Goal: Entertainment & Leisure: Consume media (video, audio)

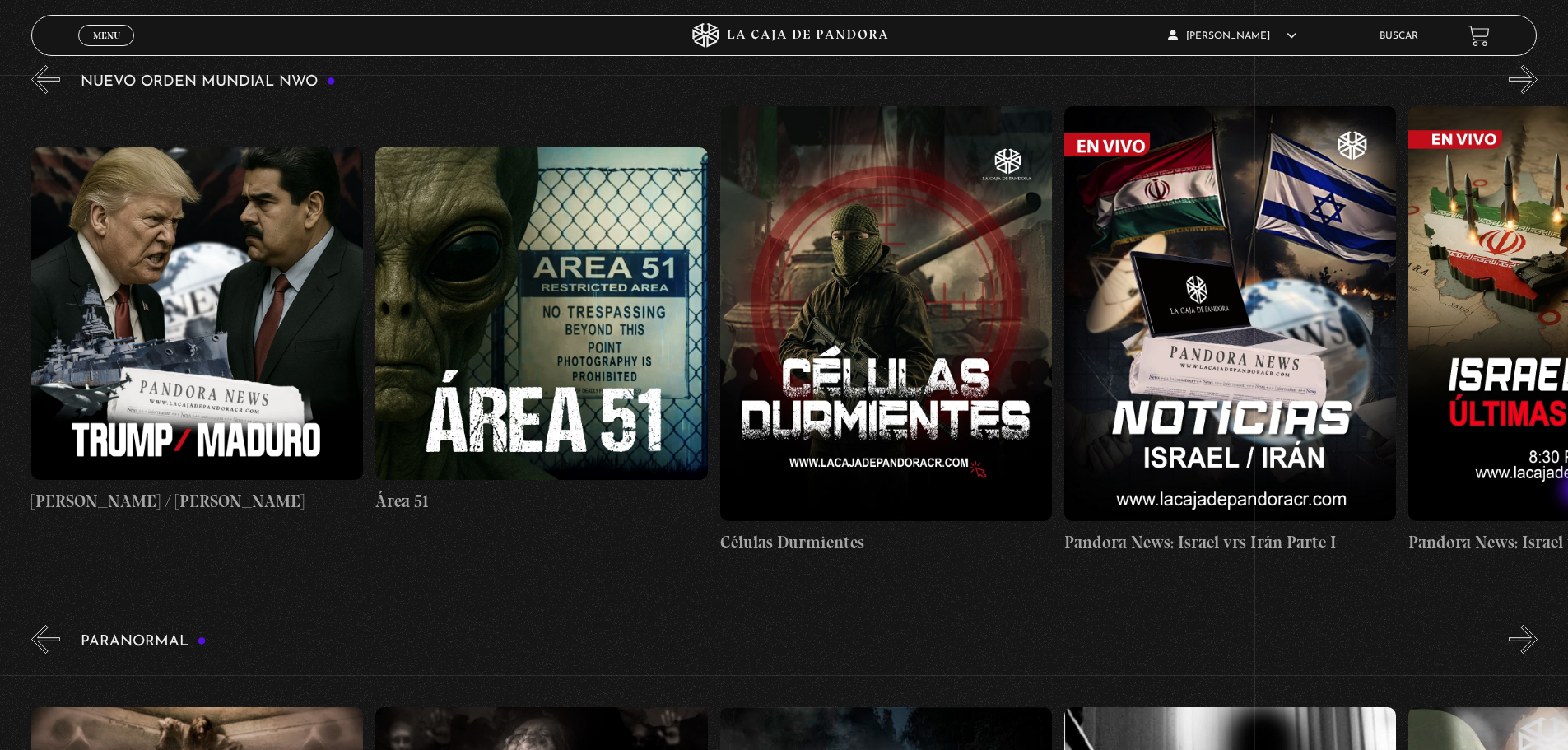
scroll to position [0, 1032]
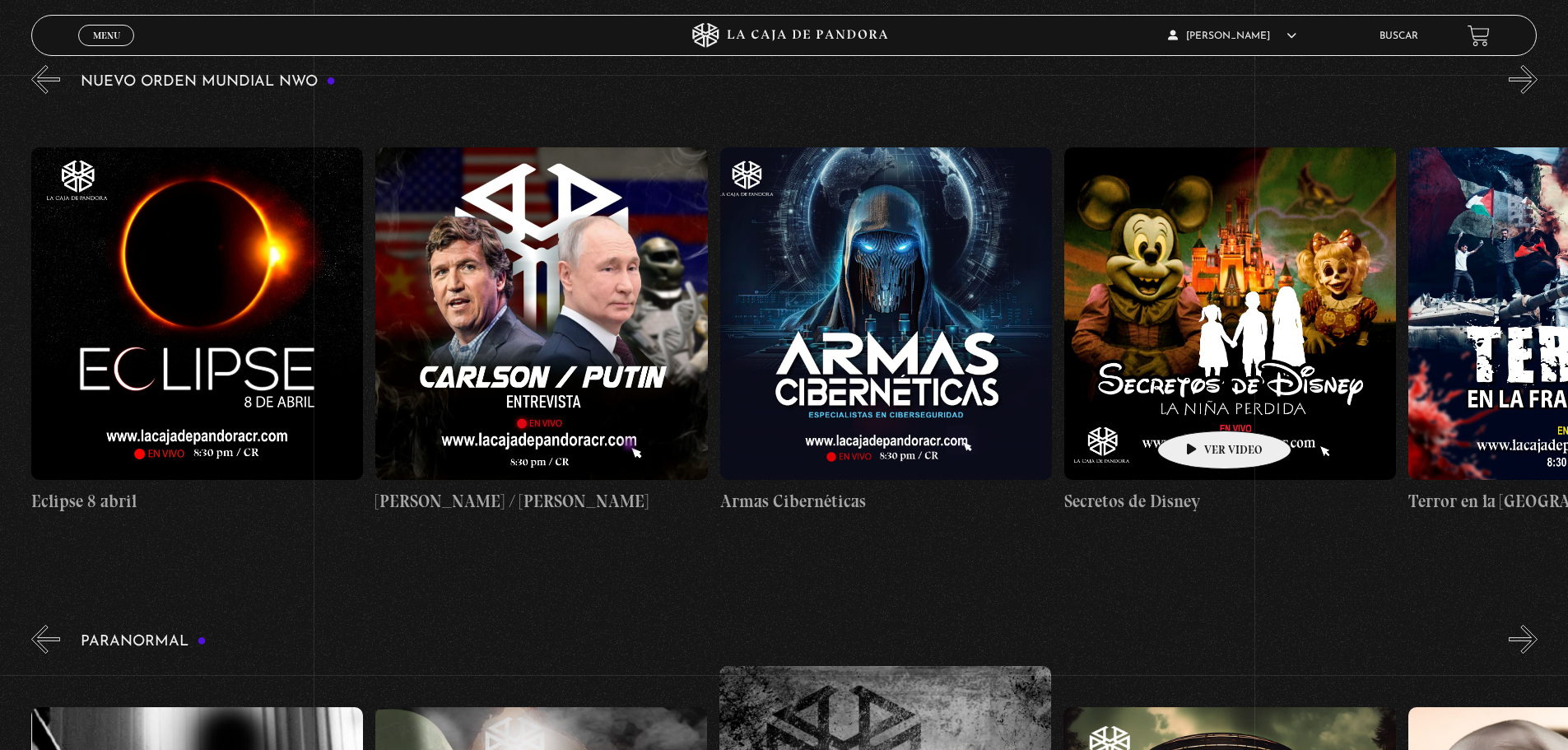
click at [1199, 406] on figure at bounding box center [1230, 313] width 331 height 332
click at [1144, 402] on figure at bounding box center [1230, 313] width 331 height 332
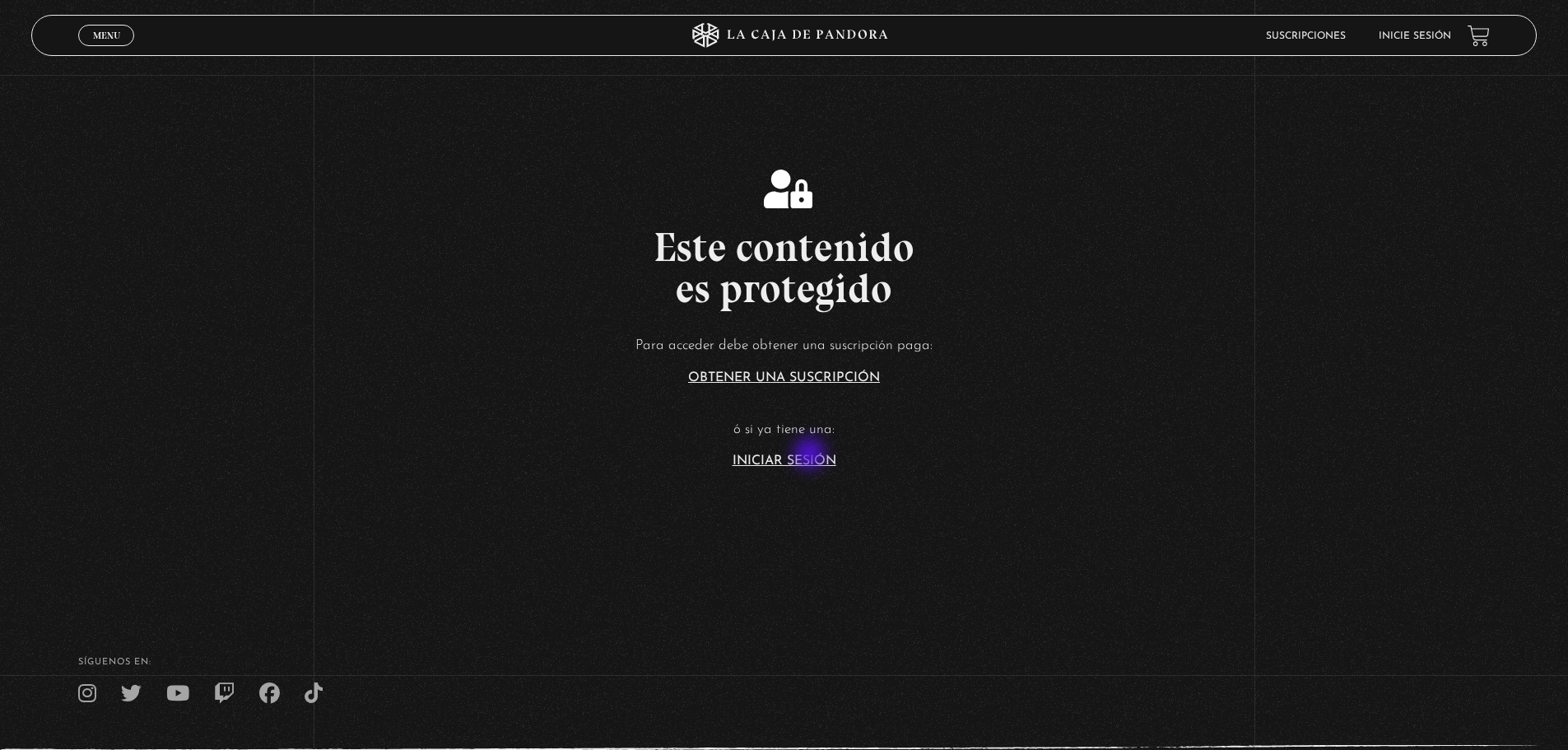
click at [811, 456] on link "Iniciar Sesión" at bounding box center [784, 461] width 104 height 13
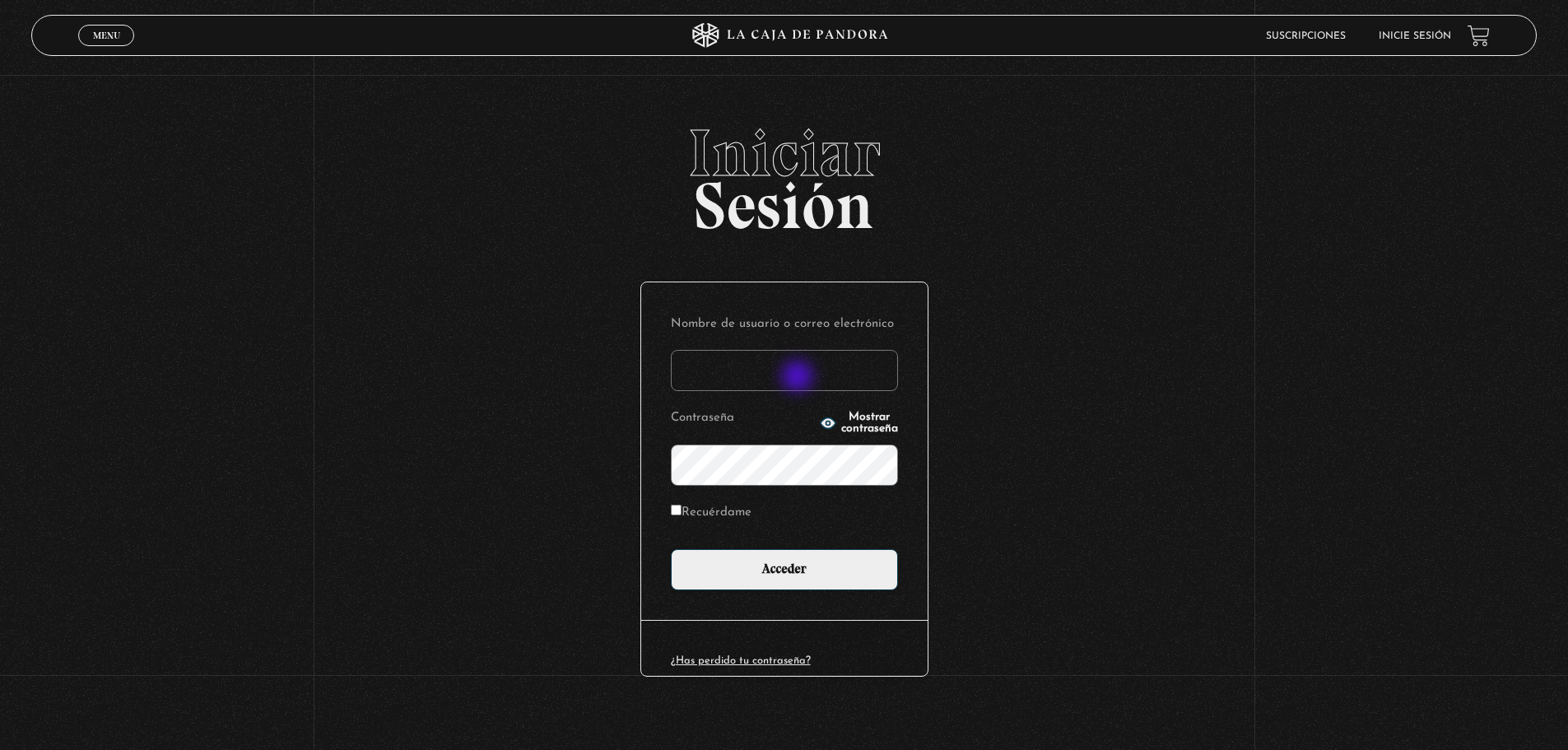
click at [799, 378] on input "Nombre de usuario o correo electrónico" at bounding box center [784, 370] width 227 height 41
type input "[PERSON_NAME][EMAIL_ADDRESS][DOMAIN_NAME]"
click at [681, 510] on input "Recuérdame" at bounding box center [676, 510] width 11 height 11
checkbox input "true"
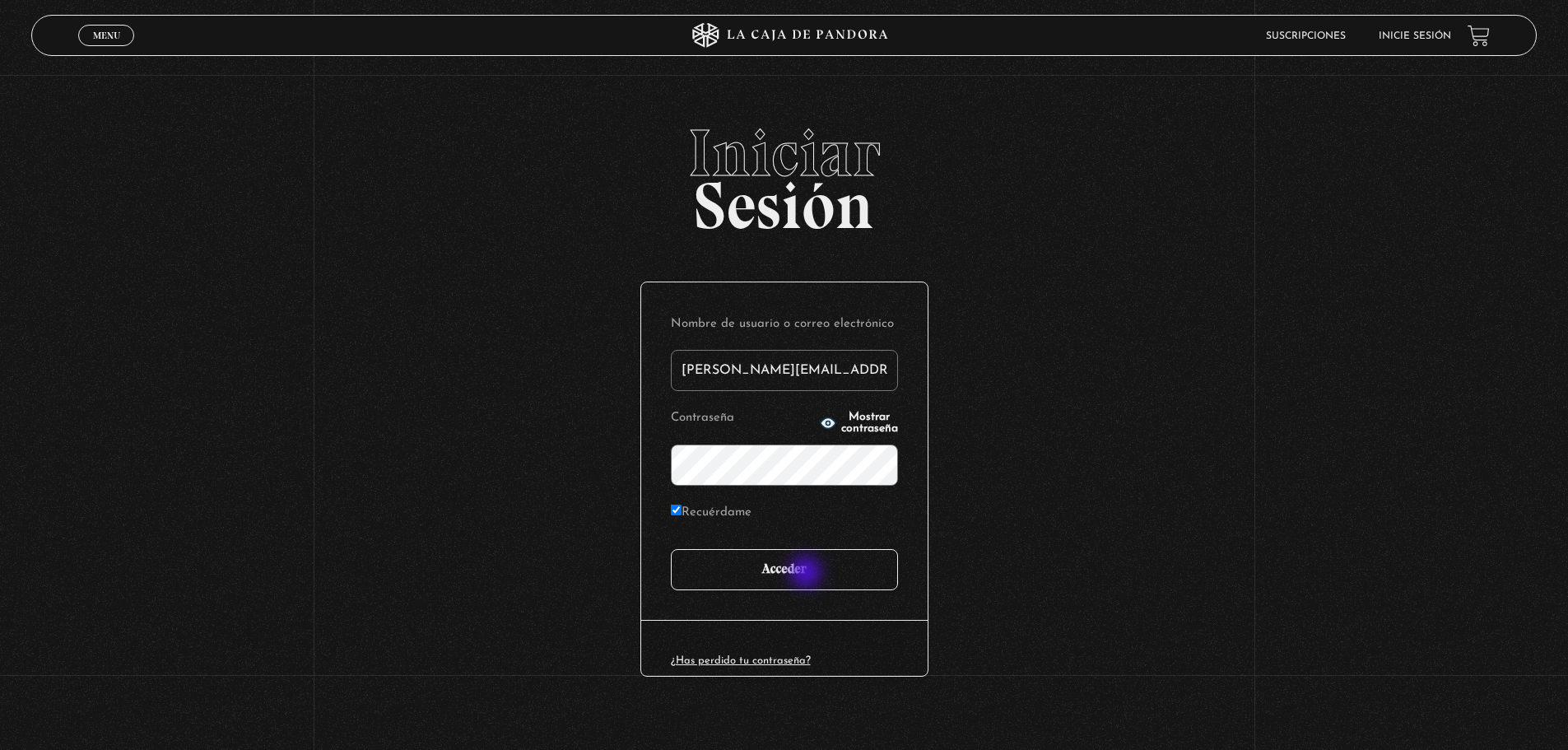
click at [807, 575] on input "Acceder" at bounding box center [784, 569] width 227 height 41
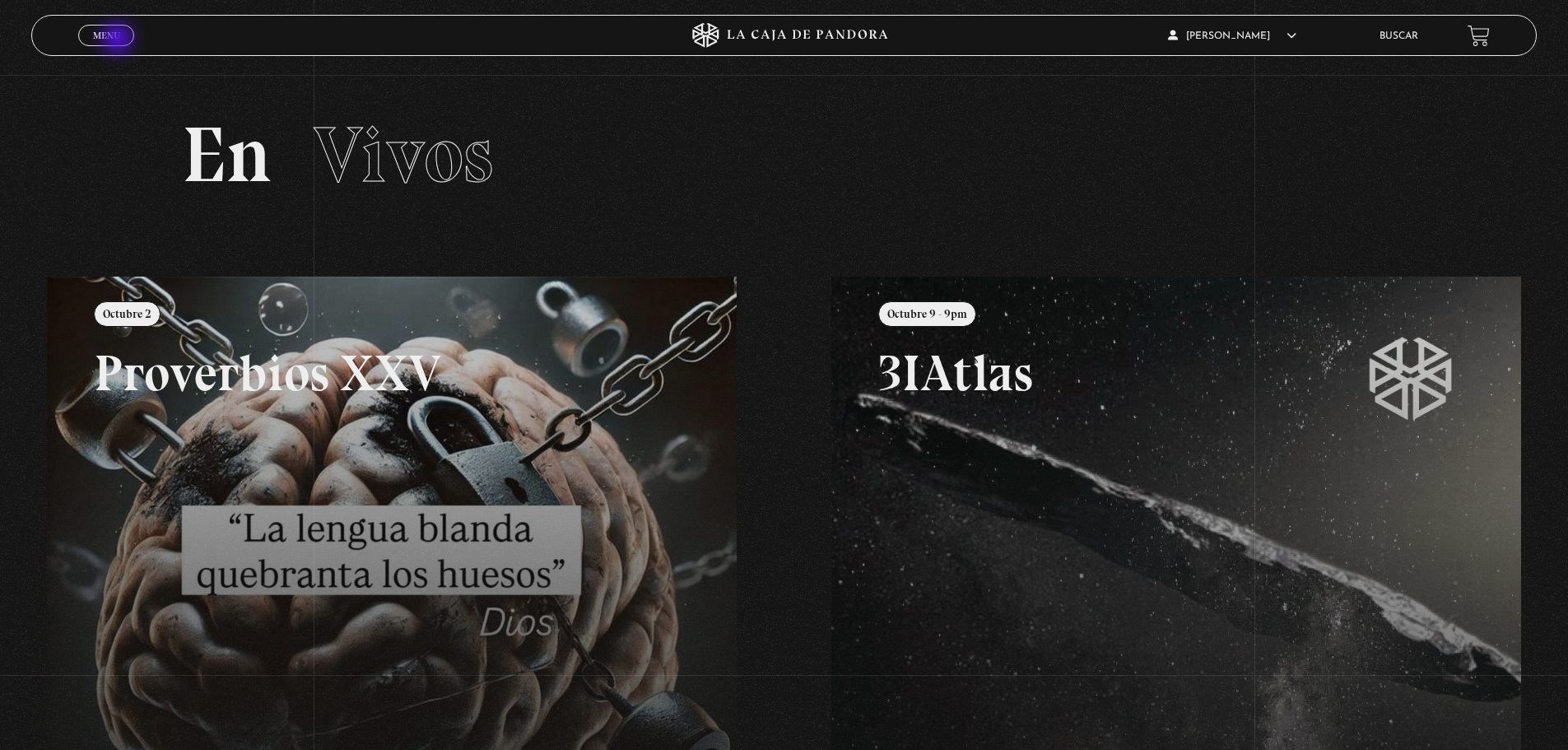
click at [119, 40] on span "Menu" at bounding box center [106, 35] width 27 height 10
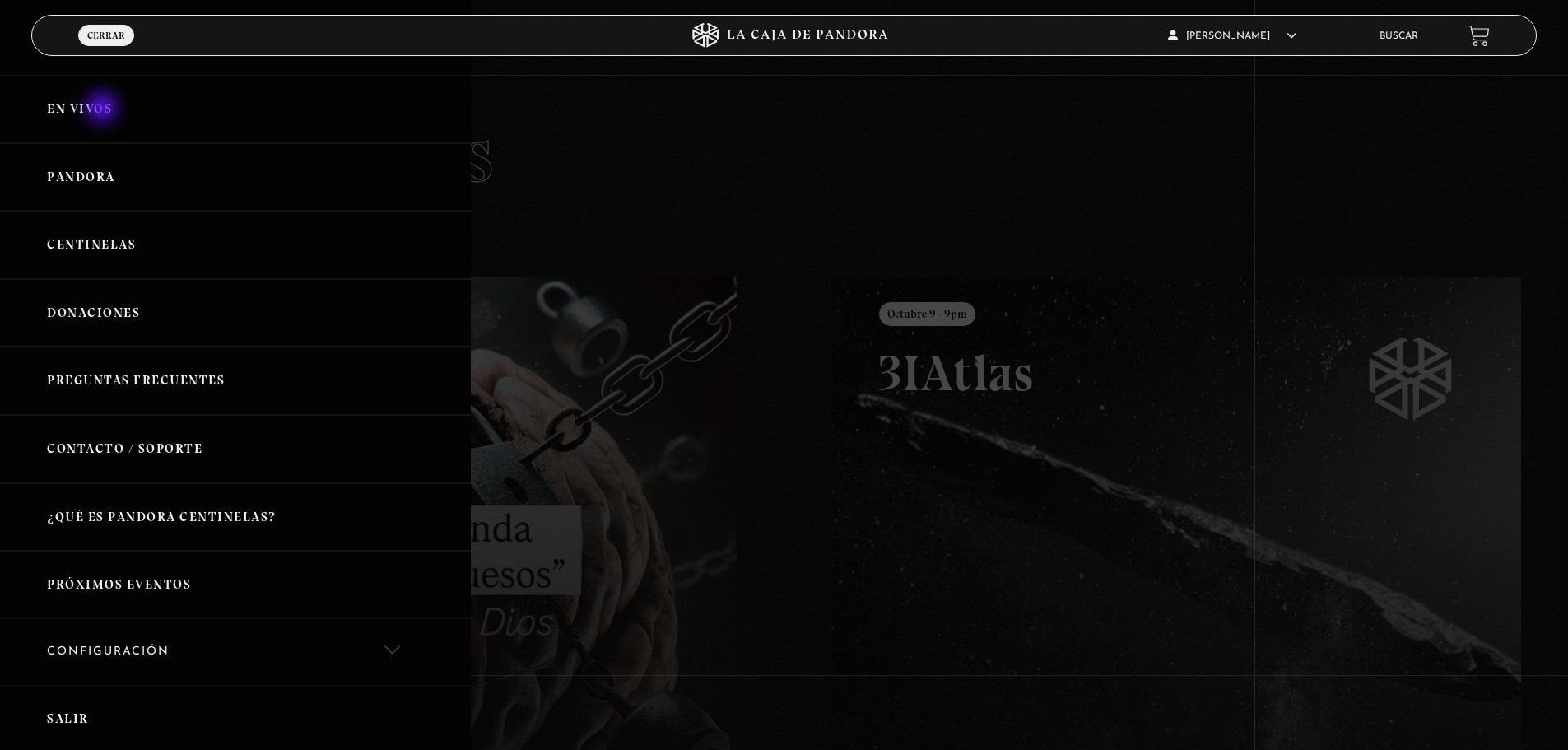
click at [105, 110] on link "En vivos" at bounding box center [235, 109] width 471 height 68
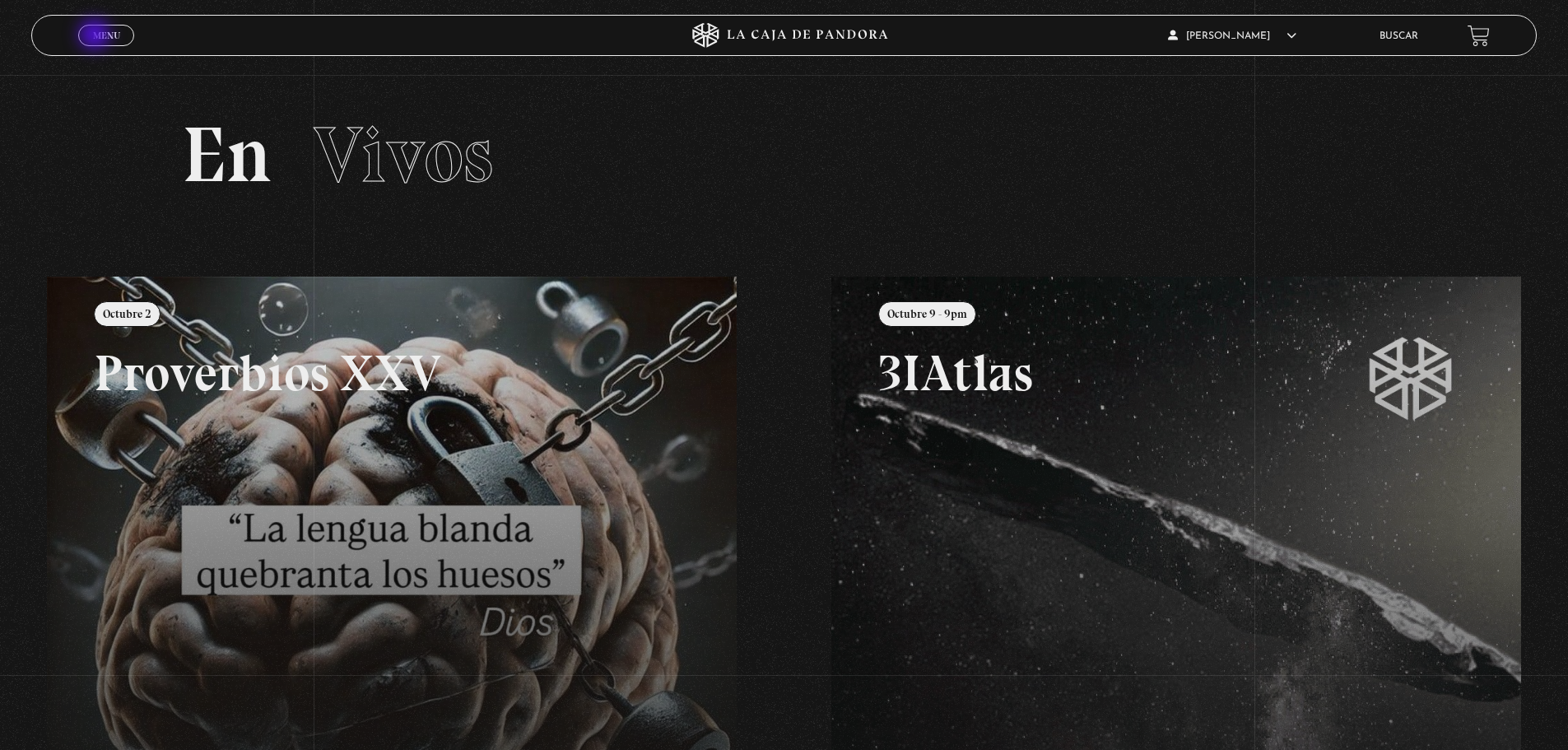
click at [96, 36] on span "Menu" at bounding box center [106, 35] width 27 height 10
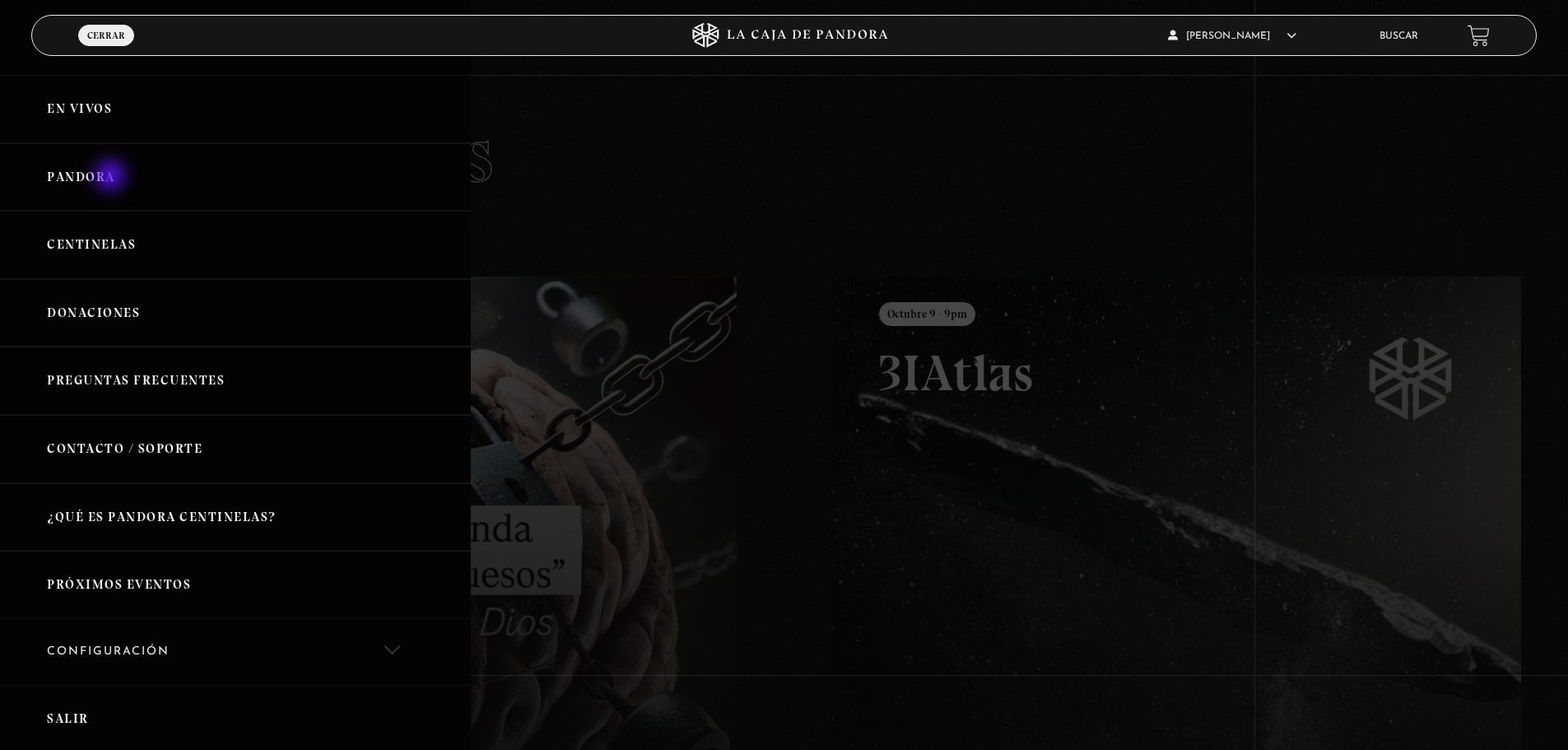
click at [112, 177] on link "Pandora" at bounding box center [235, 177] width 471 height 68
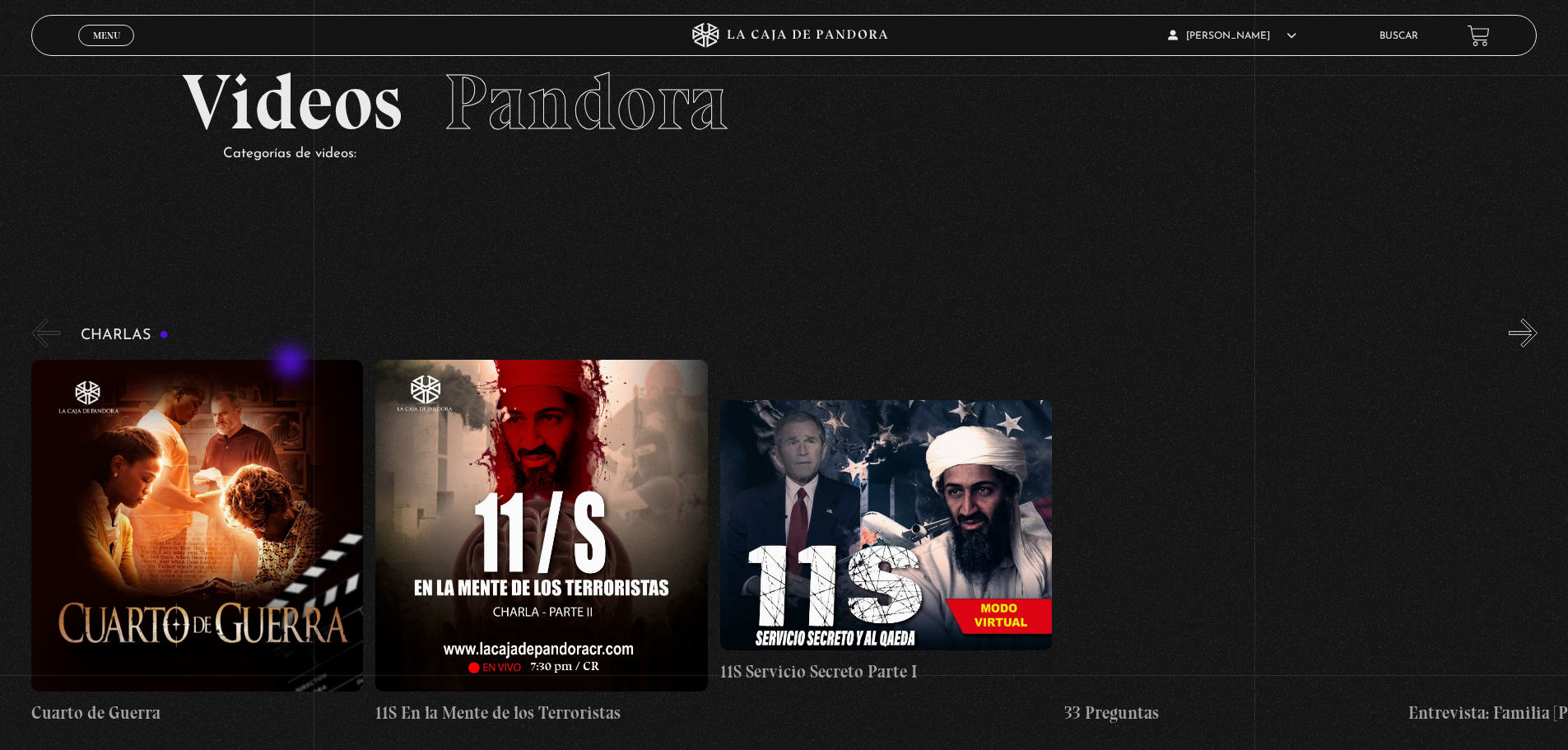
scroll to position [83, 0]
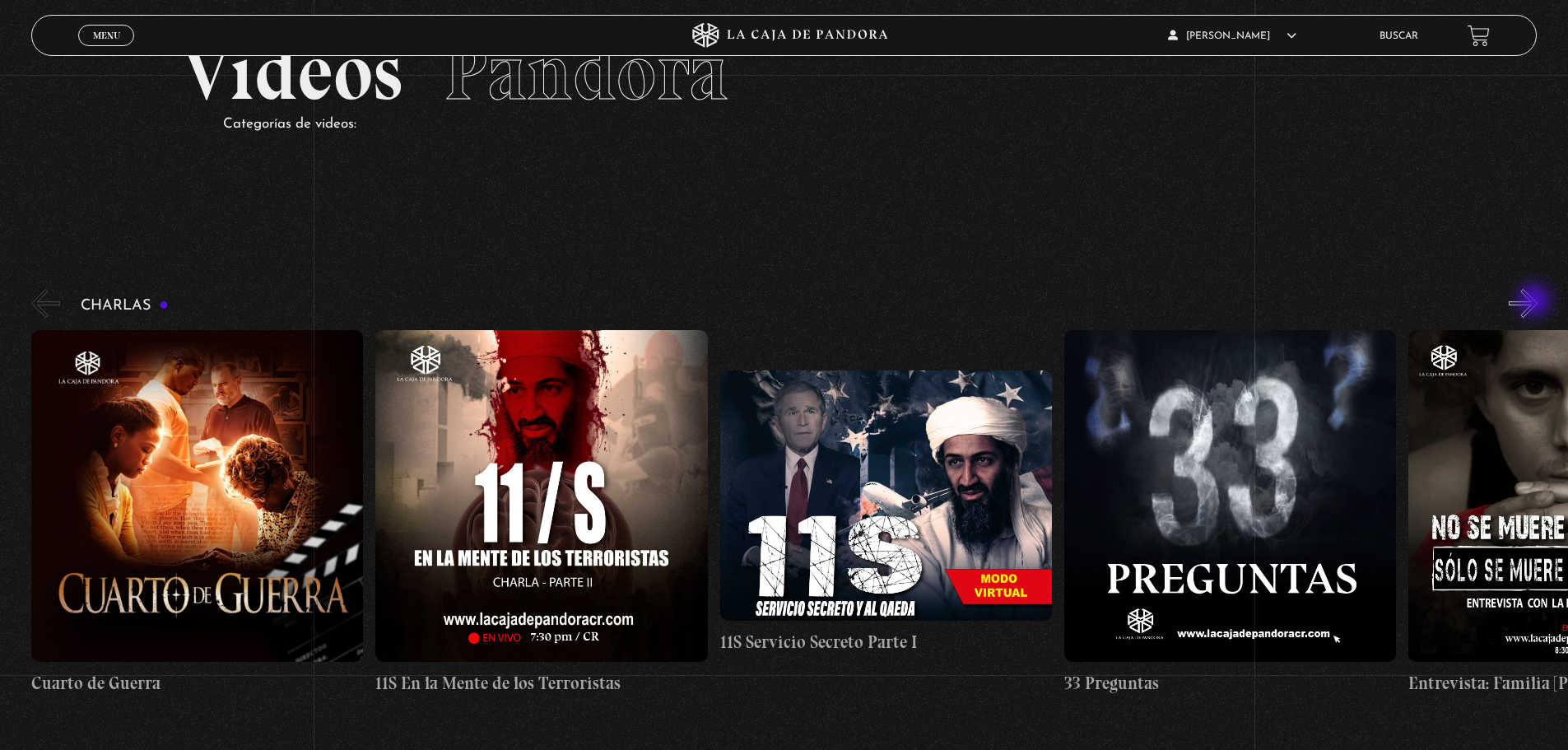
click at [1536, 302] on button "»" at bounding box center [1522, 303] width 29 height 29
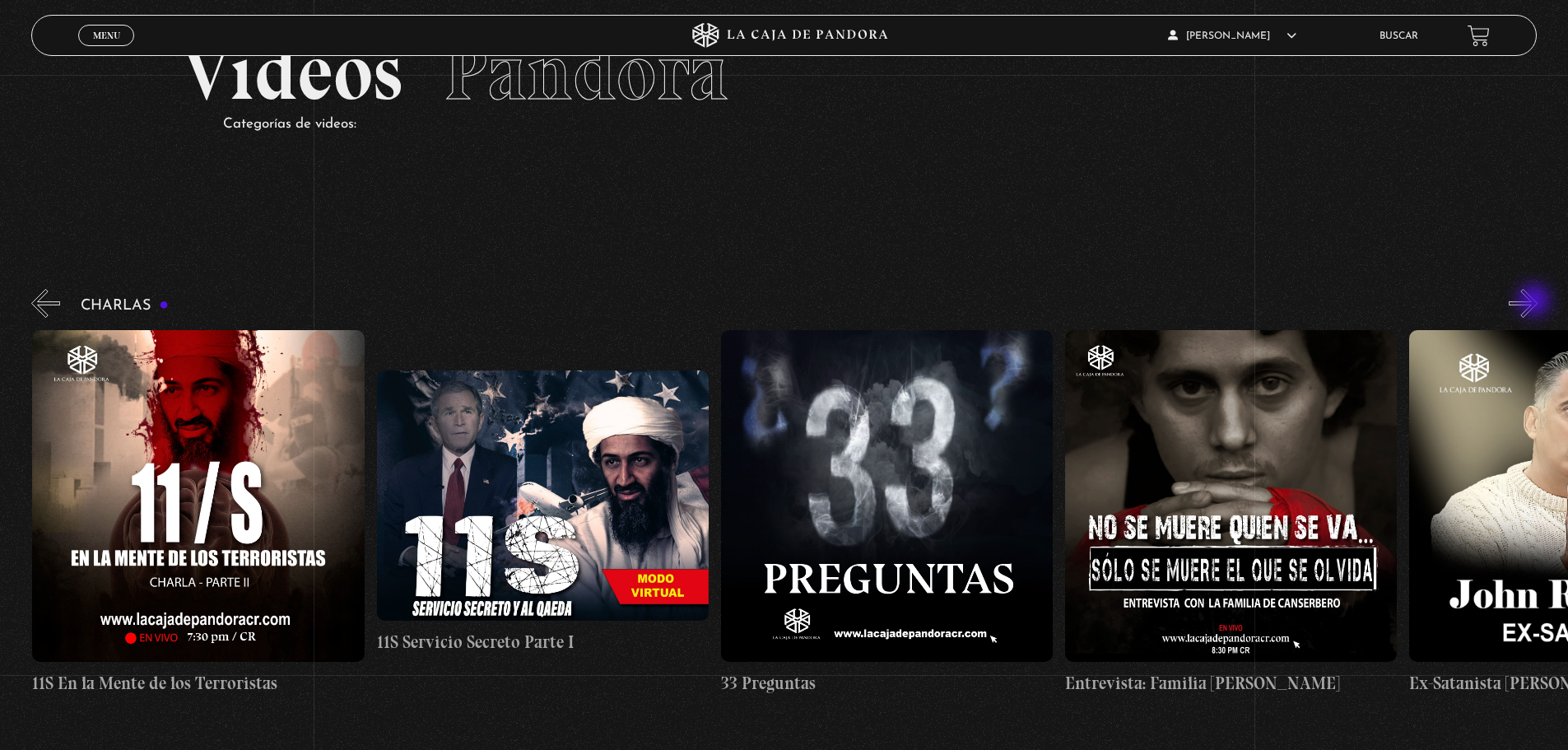
click at [1536, 302] on button "»" at bounding box center [1522, 303] width 29 height 29
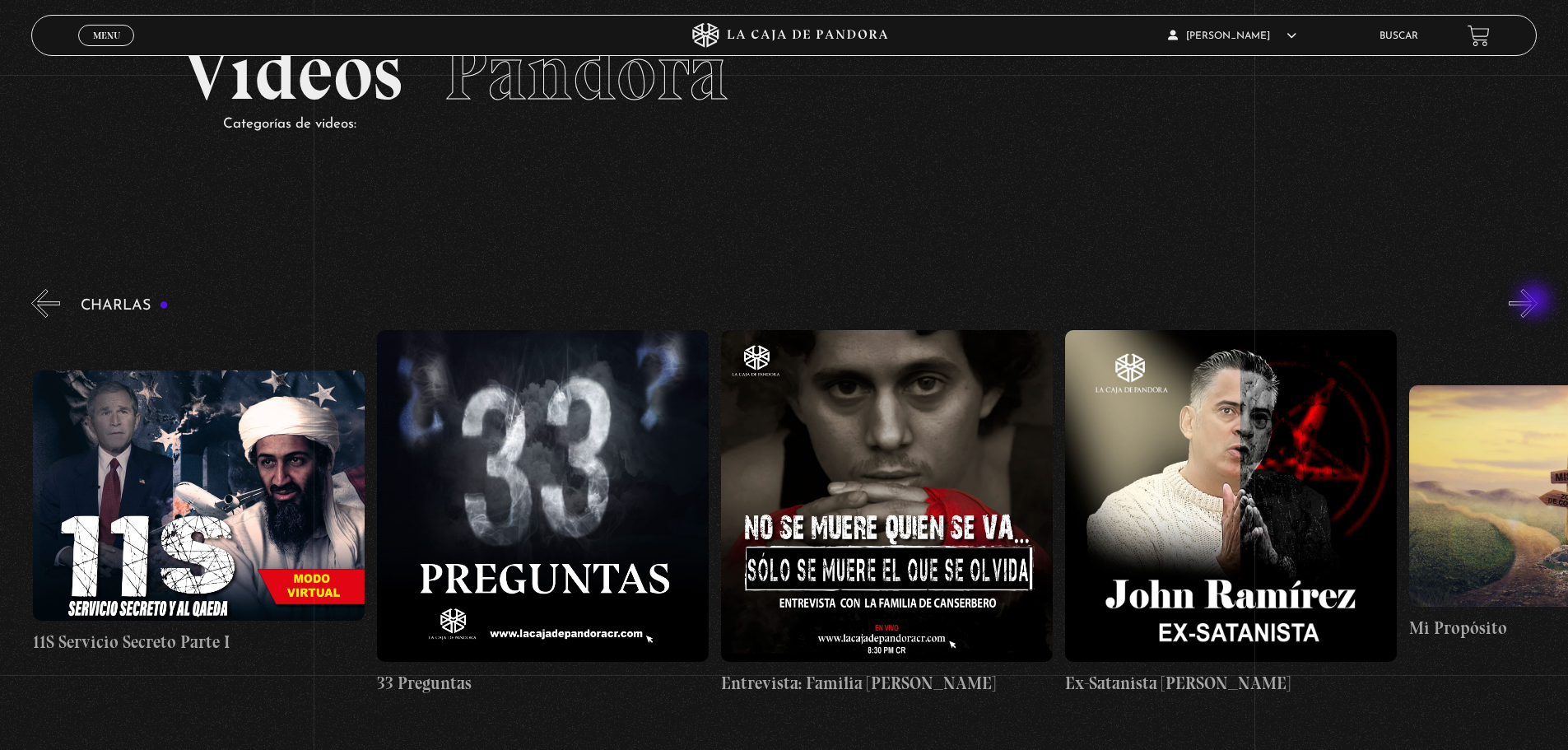
click at [1536, 302] on button "»" at bounding box center [1522, 303] width 29 height 29
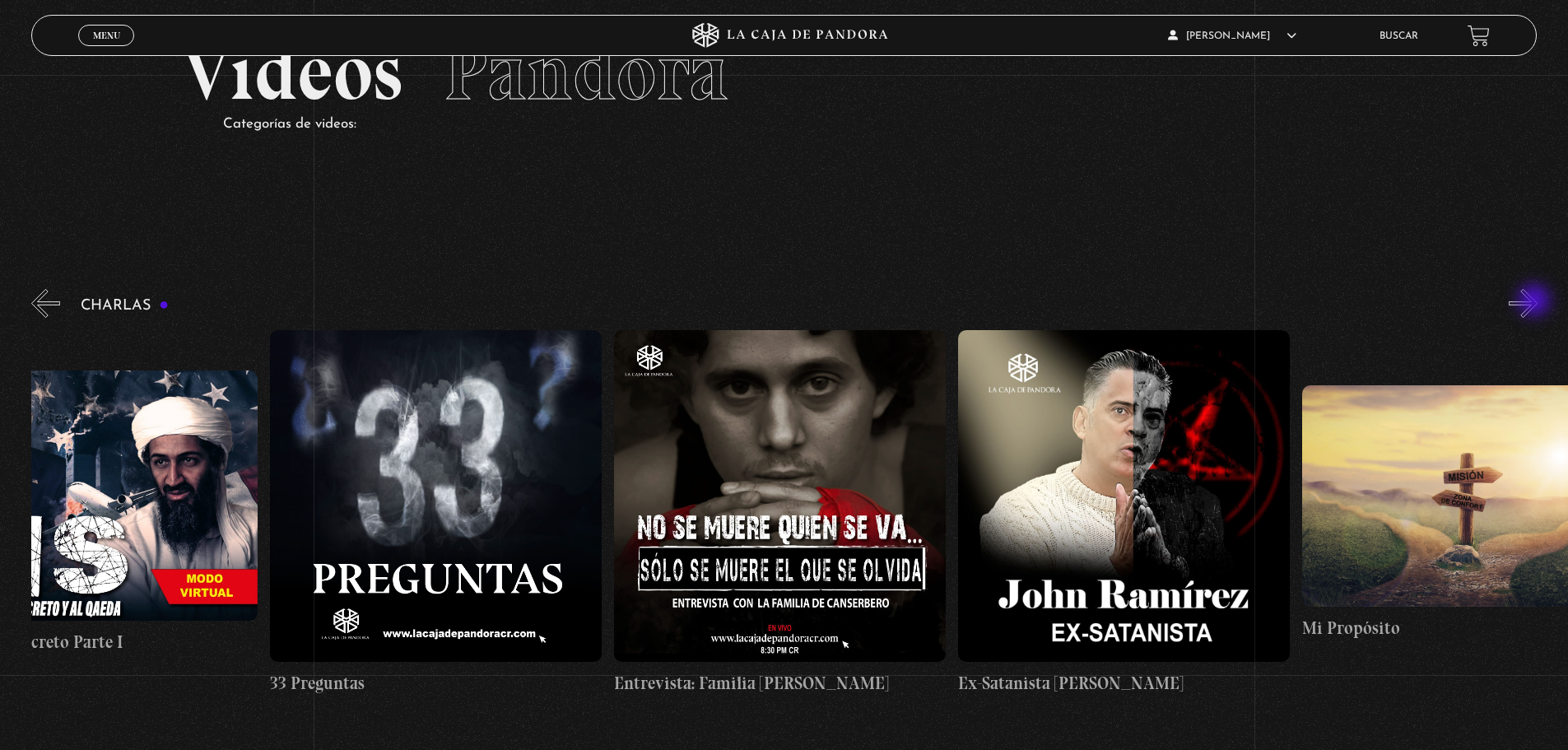
scroll to position [0, 861]
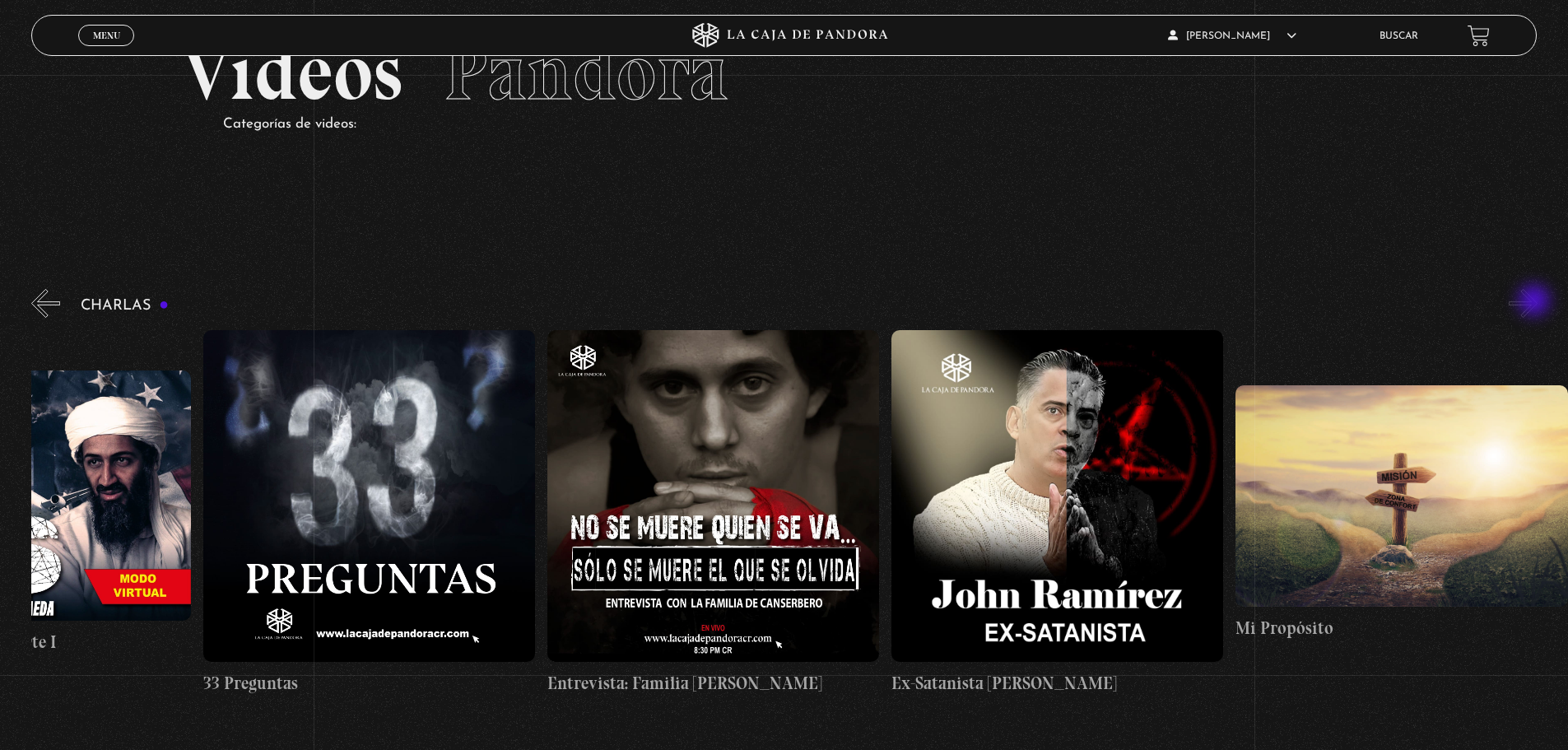
click at [1536, 302] on button "»" at bounding box center [1522, 303] width 29 height 29
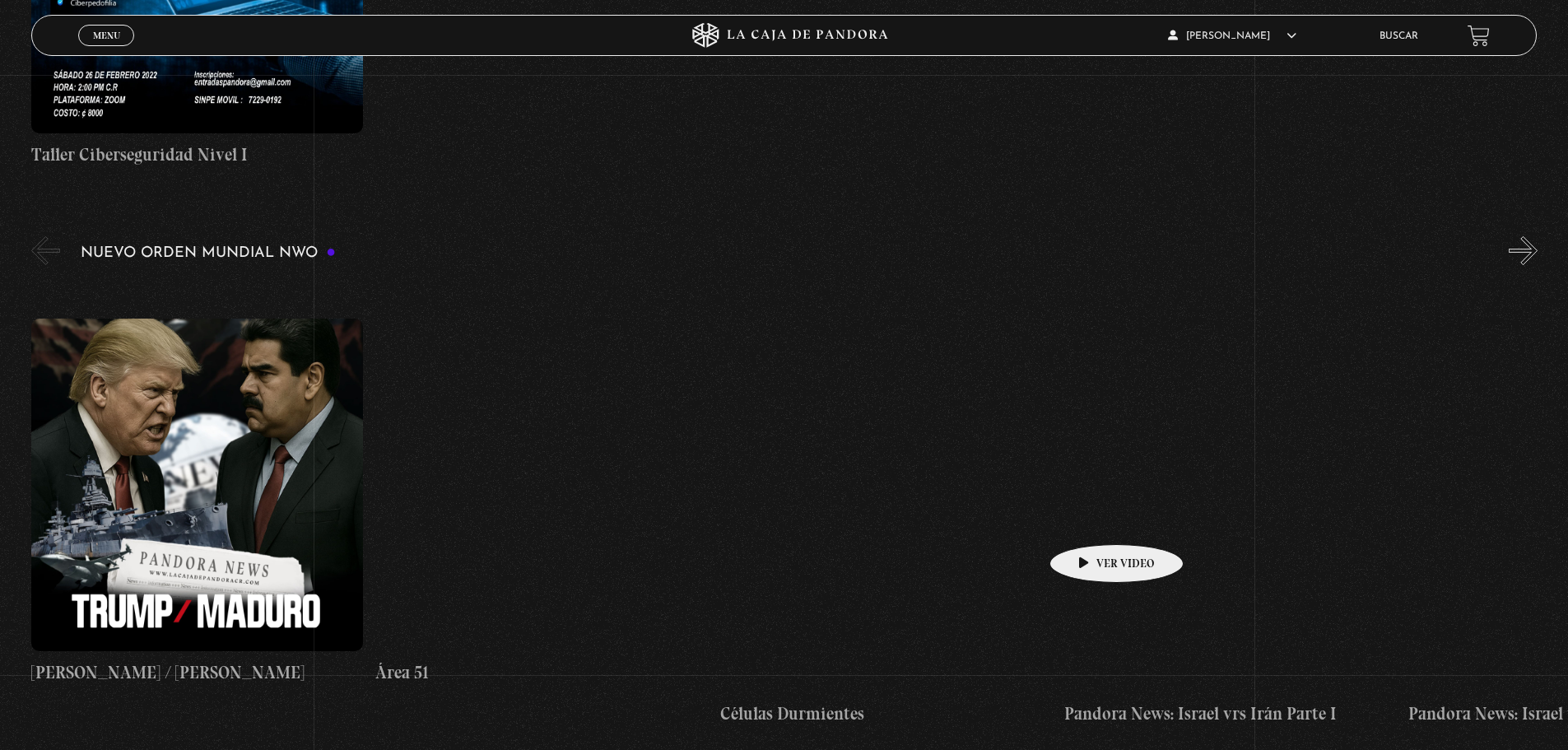
scroll to position [1152, 0]
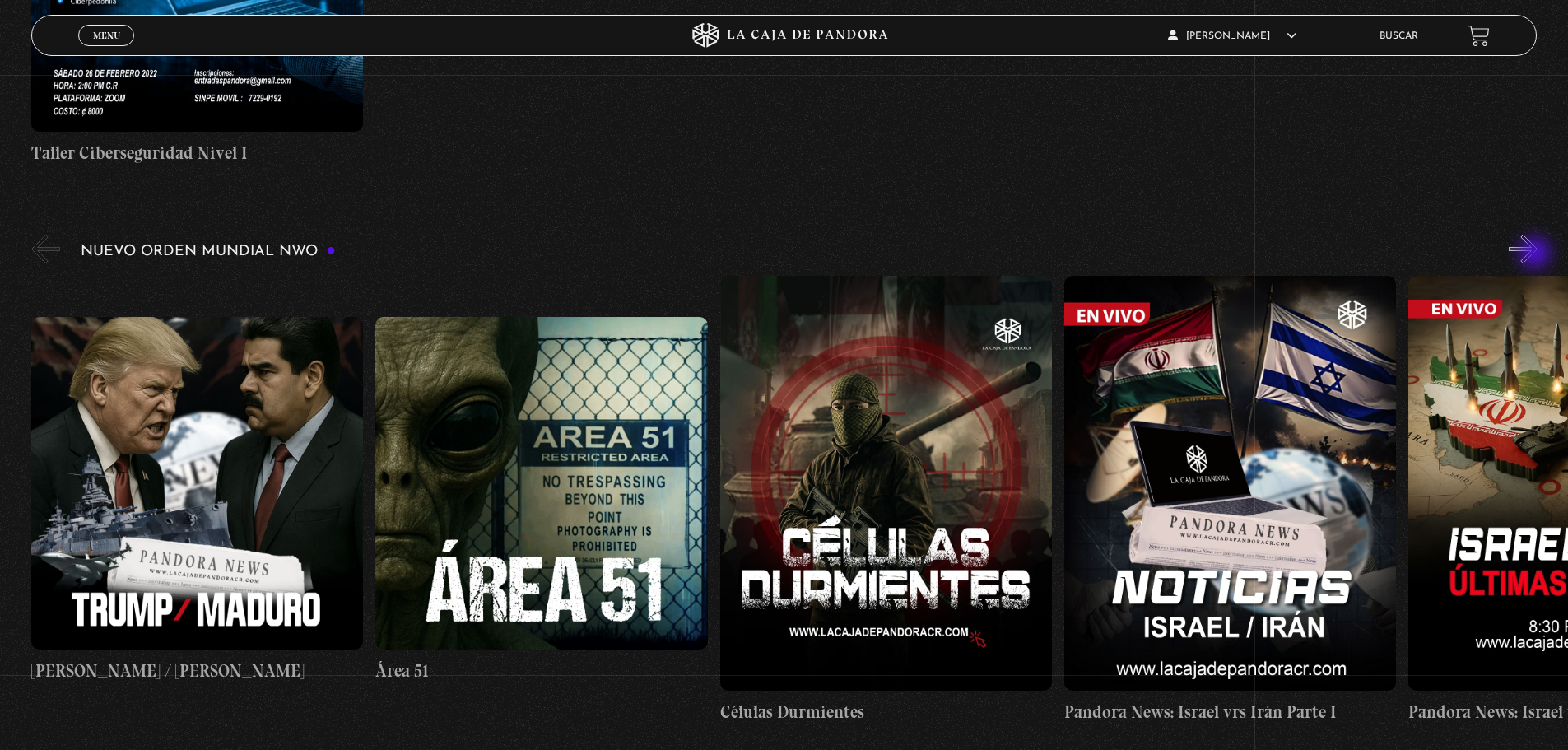
click at [1537, 254] on button "»" at bounding box center [1522, 249] width 29 height 29
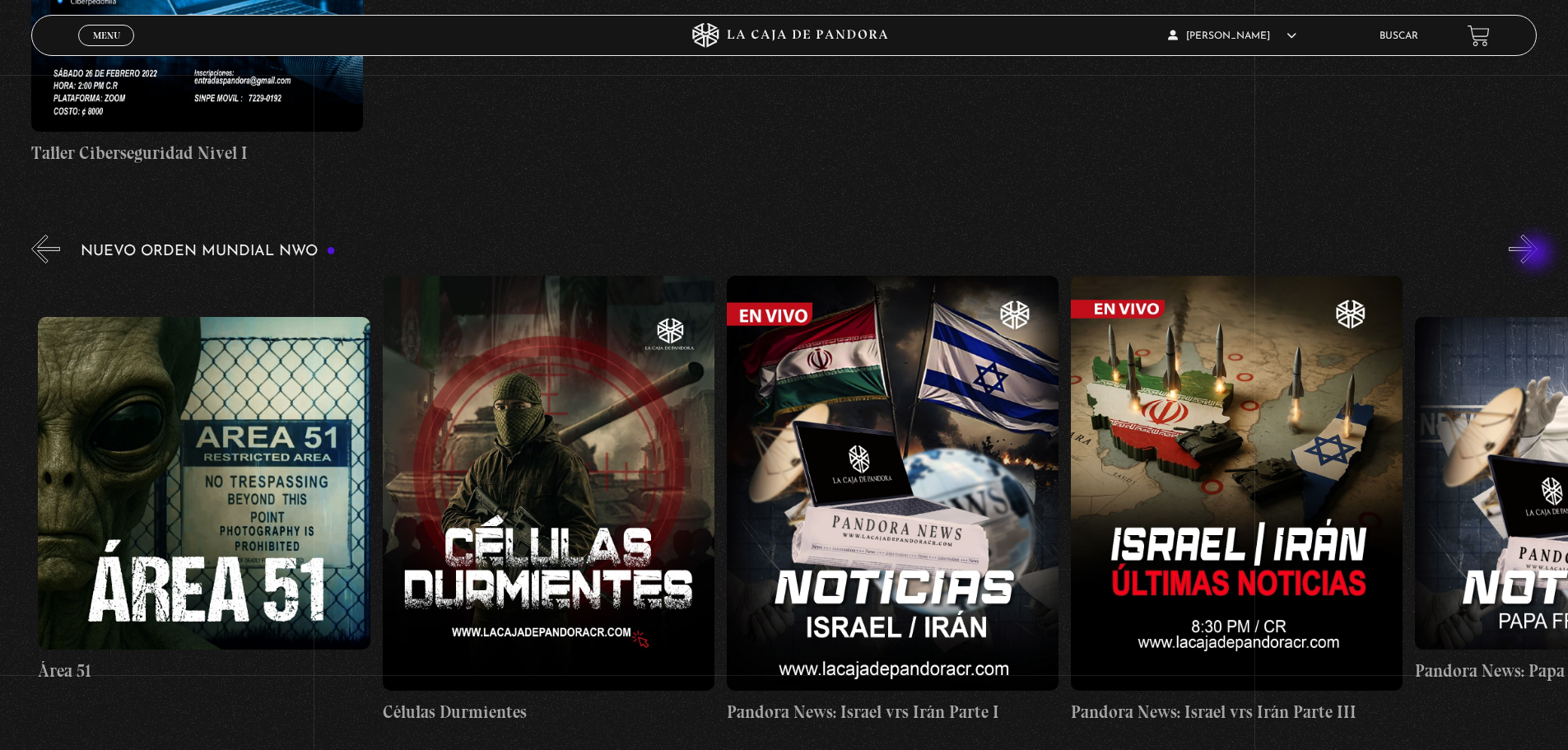
click at [1537, 254] on button "»" at bounding box center [1522, 249] width 29 height 29
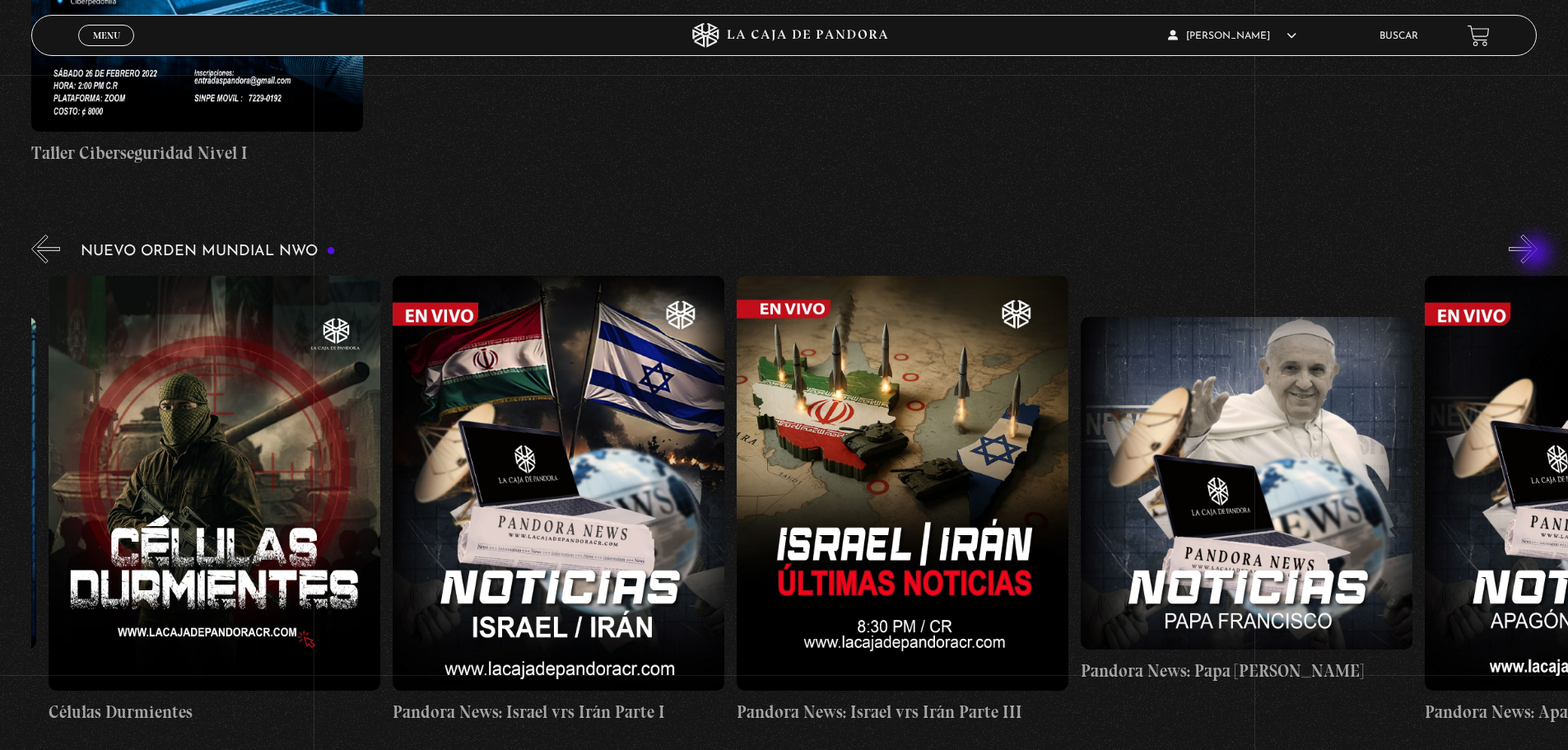
click at [1537, 254] on button "»" at bounding box center [1522, 249] width 29 height 29
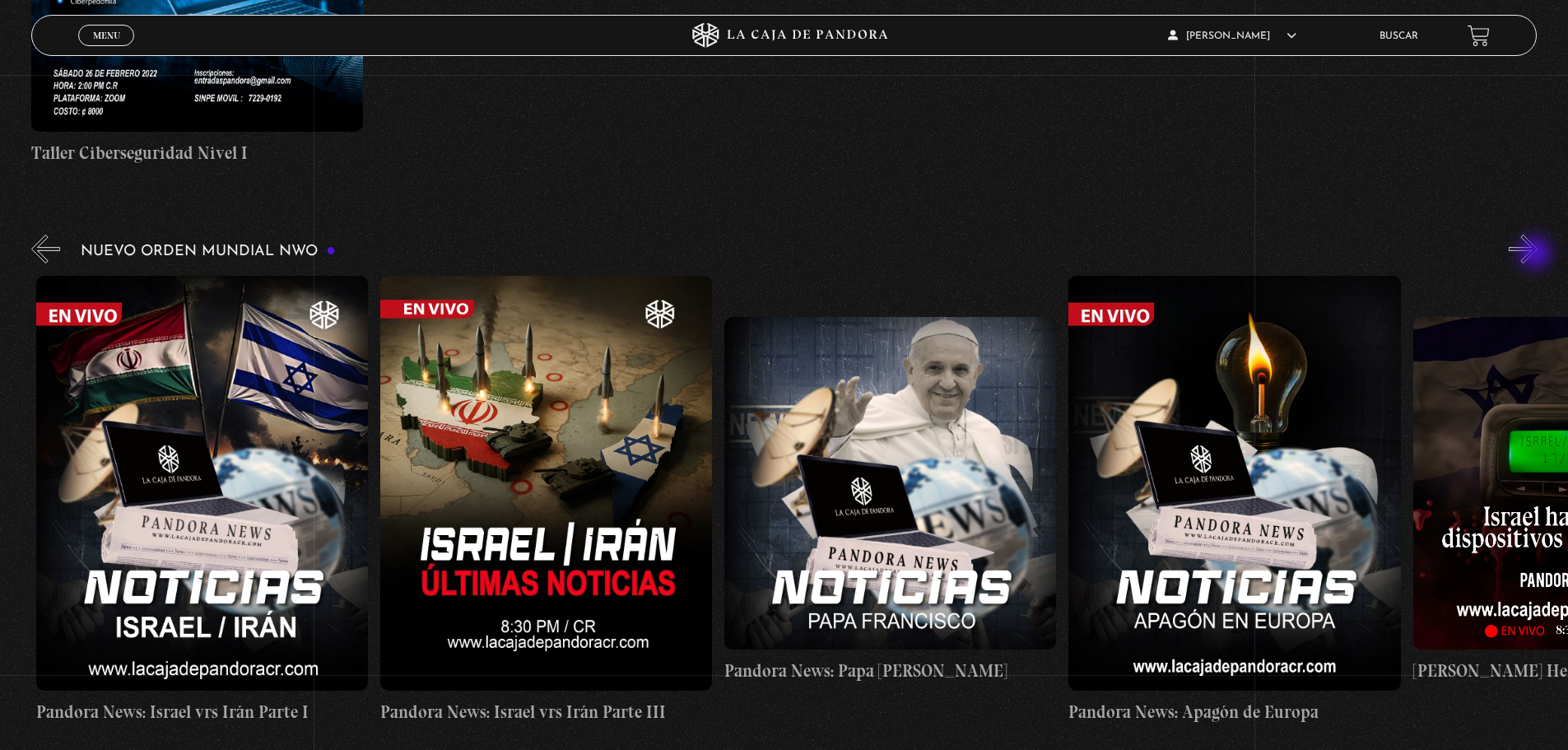
click at [1537, 254] on button "»" at bounding box center [1522, 249] width 29 height 29
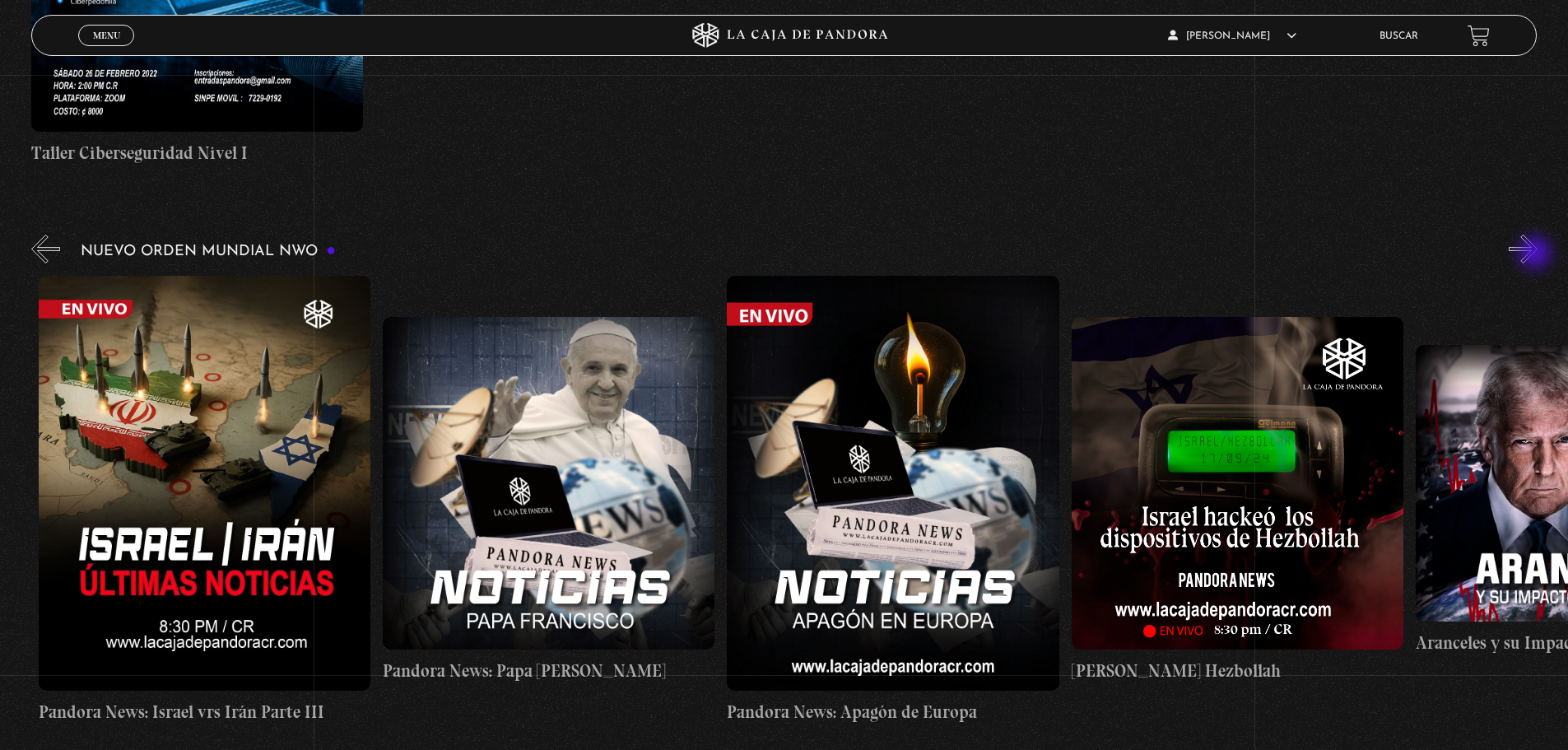
click at [1537, 254] on button "»" at bounding box center [1522, 249] width 29 height 29
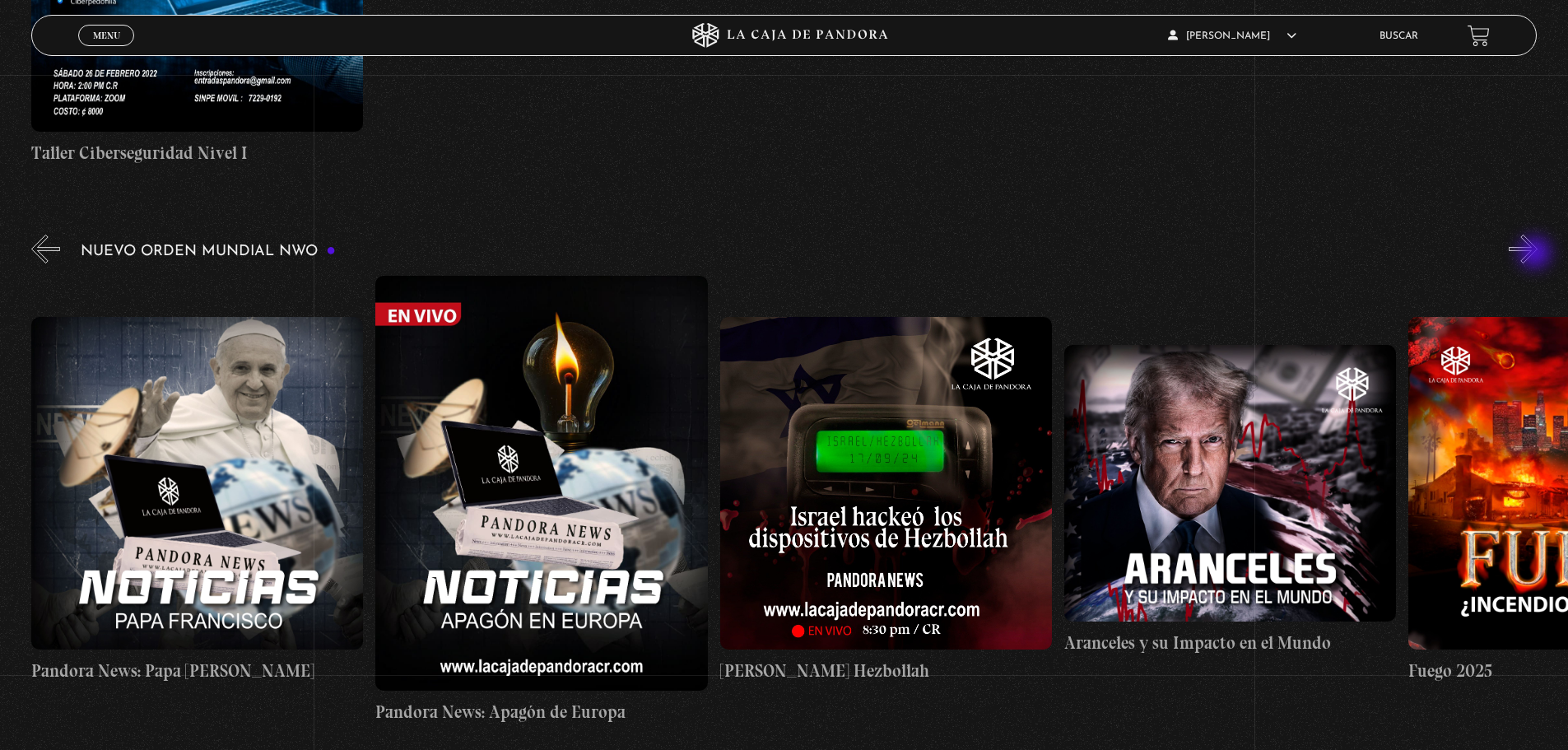
click at [1537, 254] on button "»" at bounding box center [1522, 249] width 29 height 29
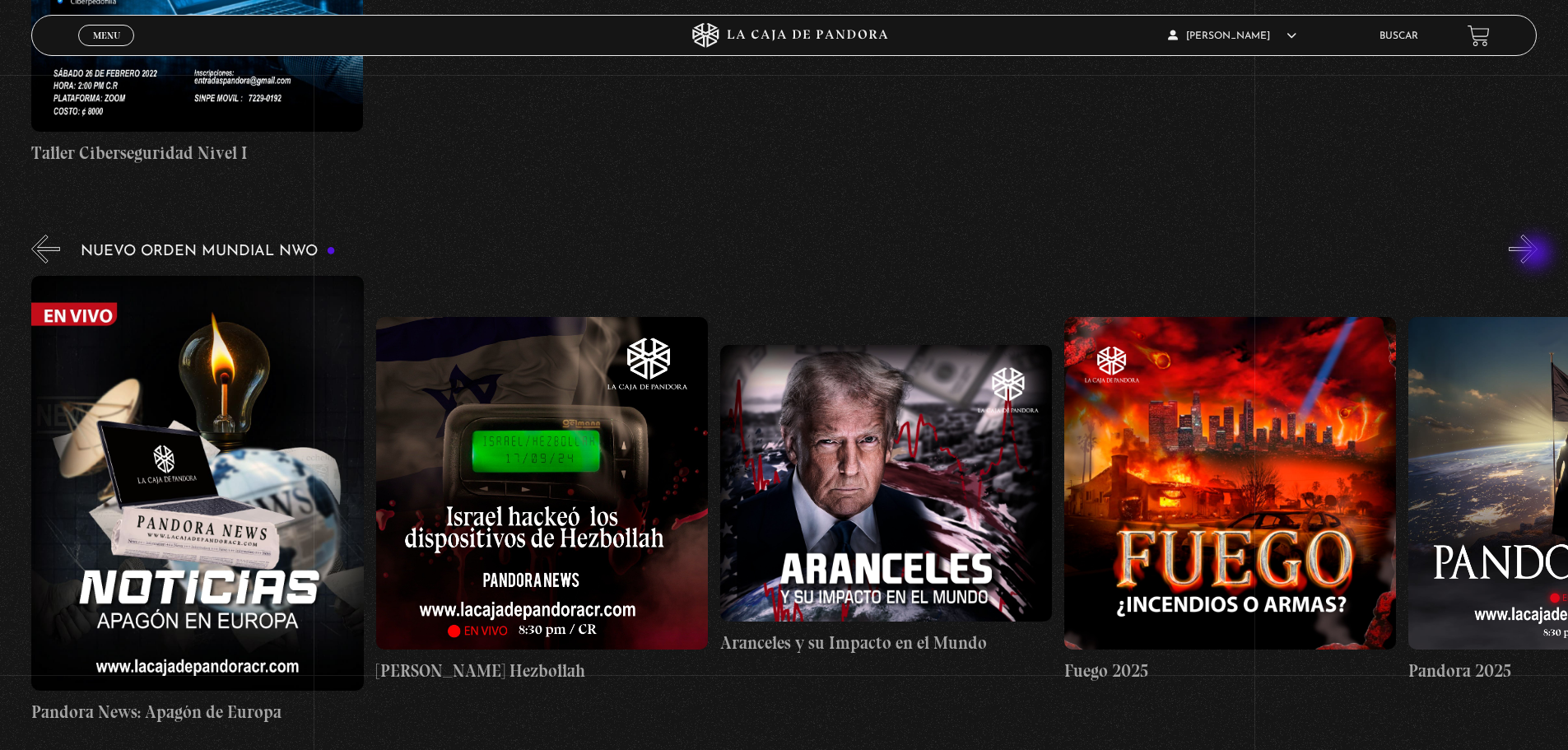
click at [1537, 254] on button "»" at bounding box center [1522, 249] width 29 height 29
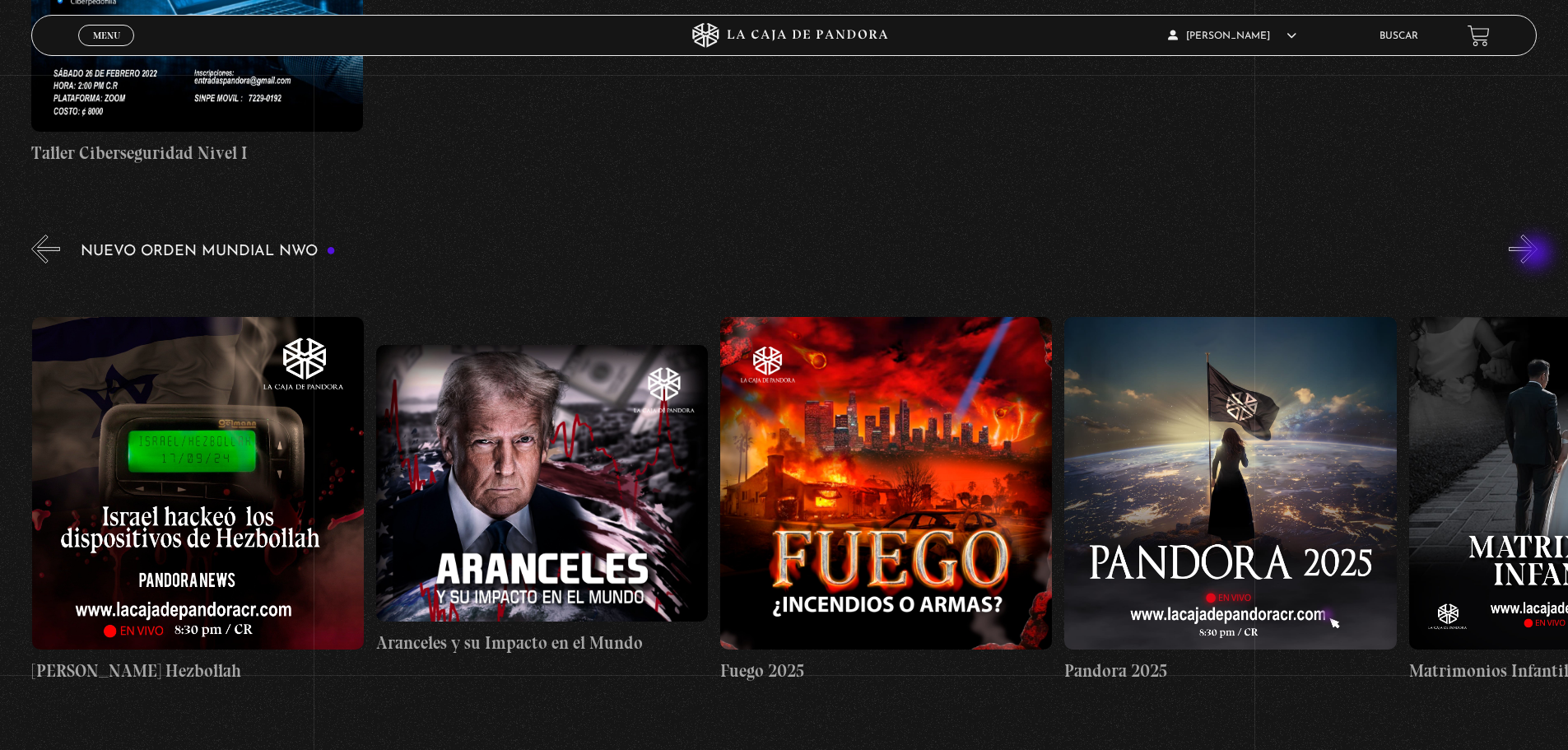
click at [1537, 254] on button "»" at bounding box center [1522, 249] width 29 height 29
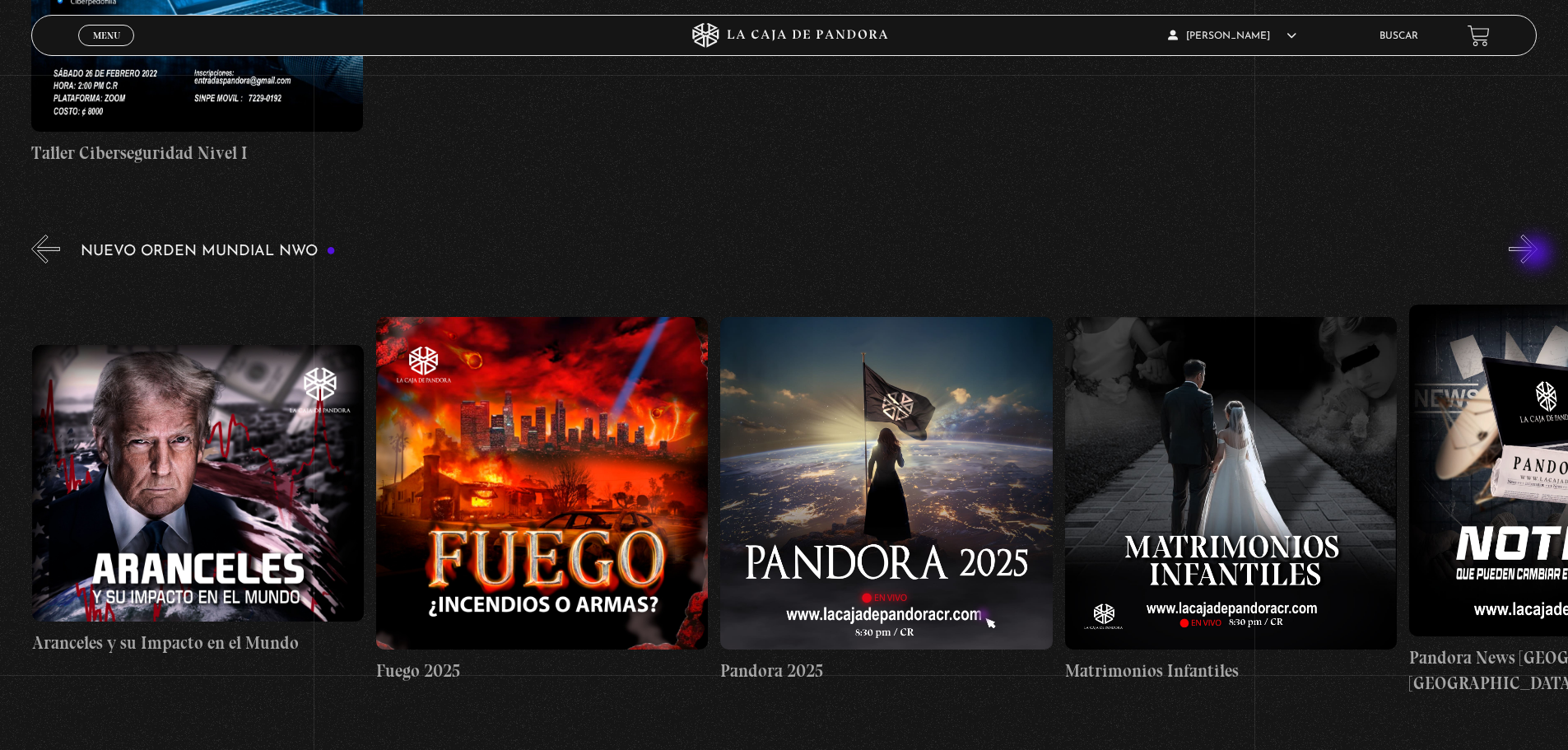
click at [1537, 254] on button "»" at bounding box center [1522, 249] width 29 height 29
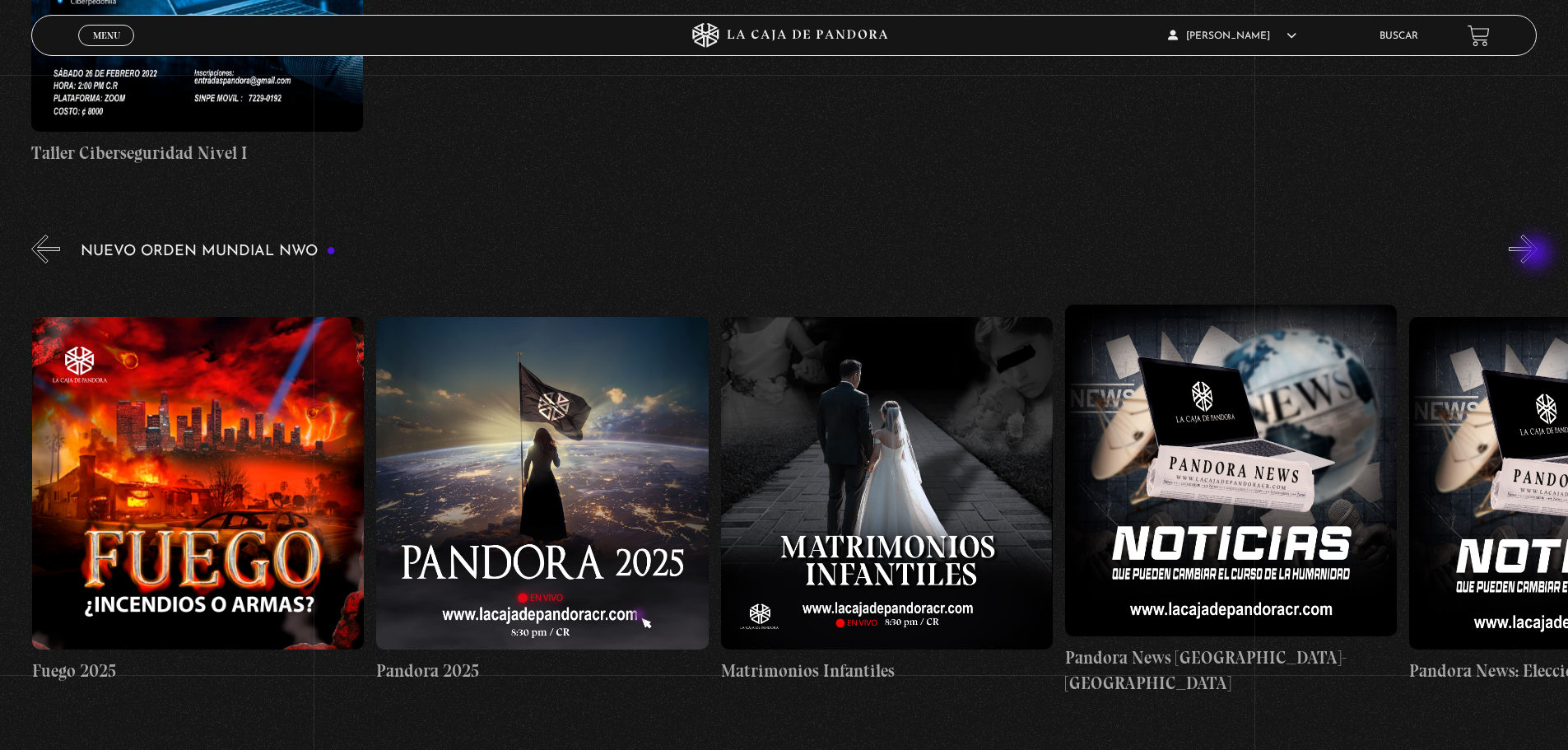
click at [1537, 254] on button "»" at bounding box center [1522, 249] width 29 height 29
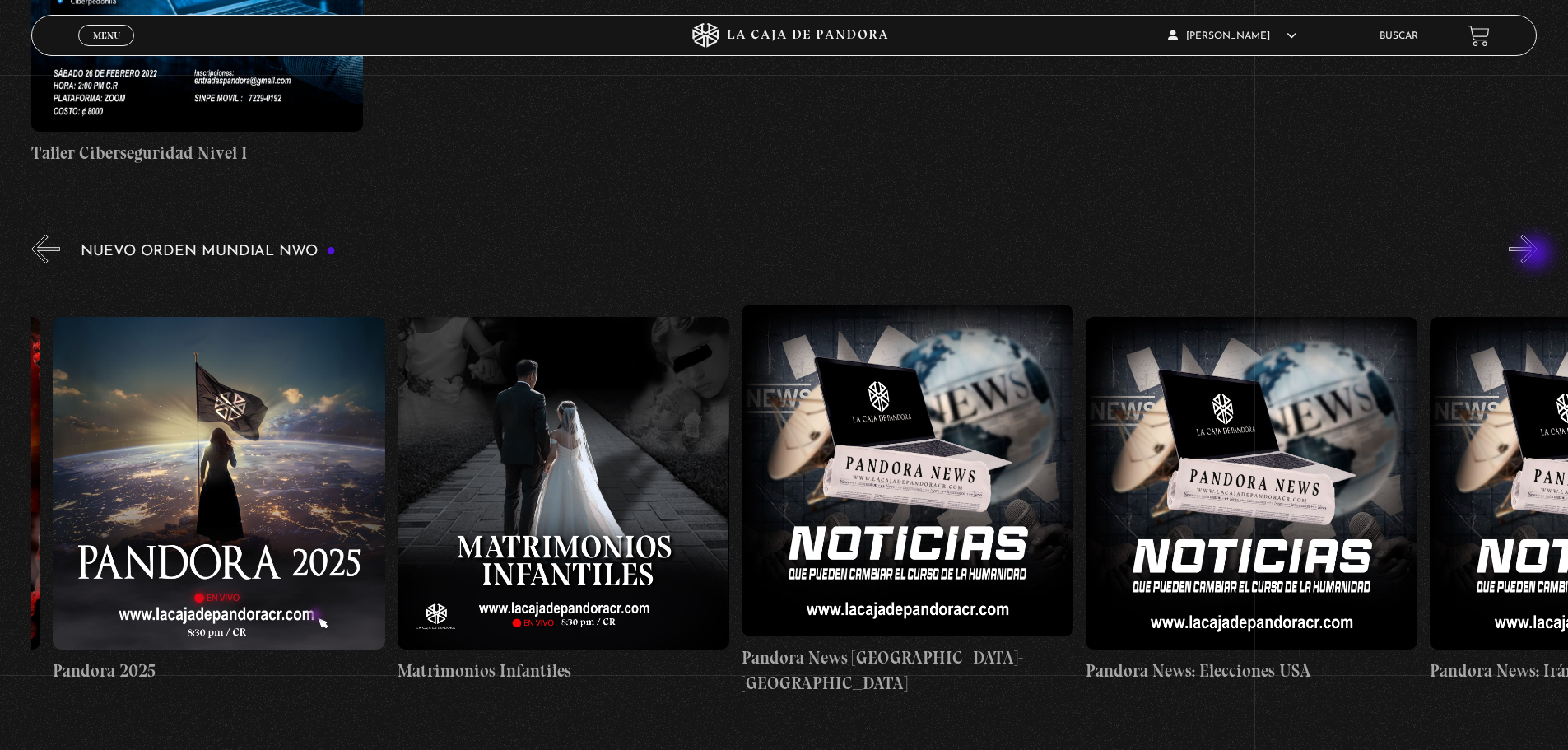
click at [1537, 254] on button "»" at bounding box center [1522, 249] width 29 height 29
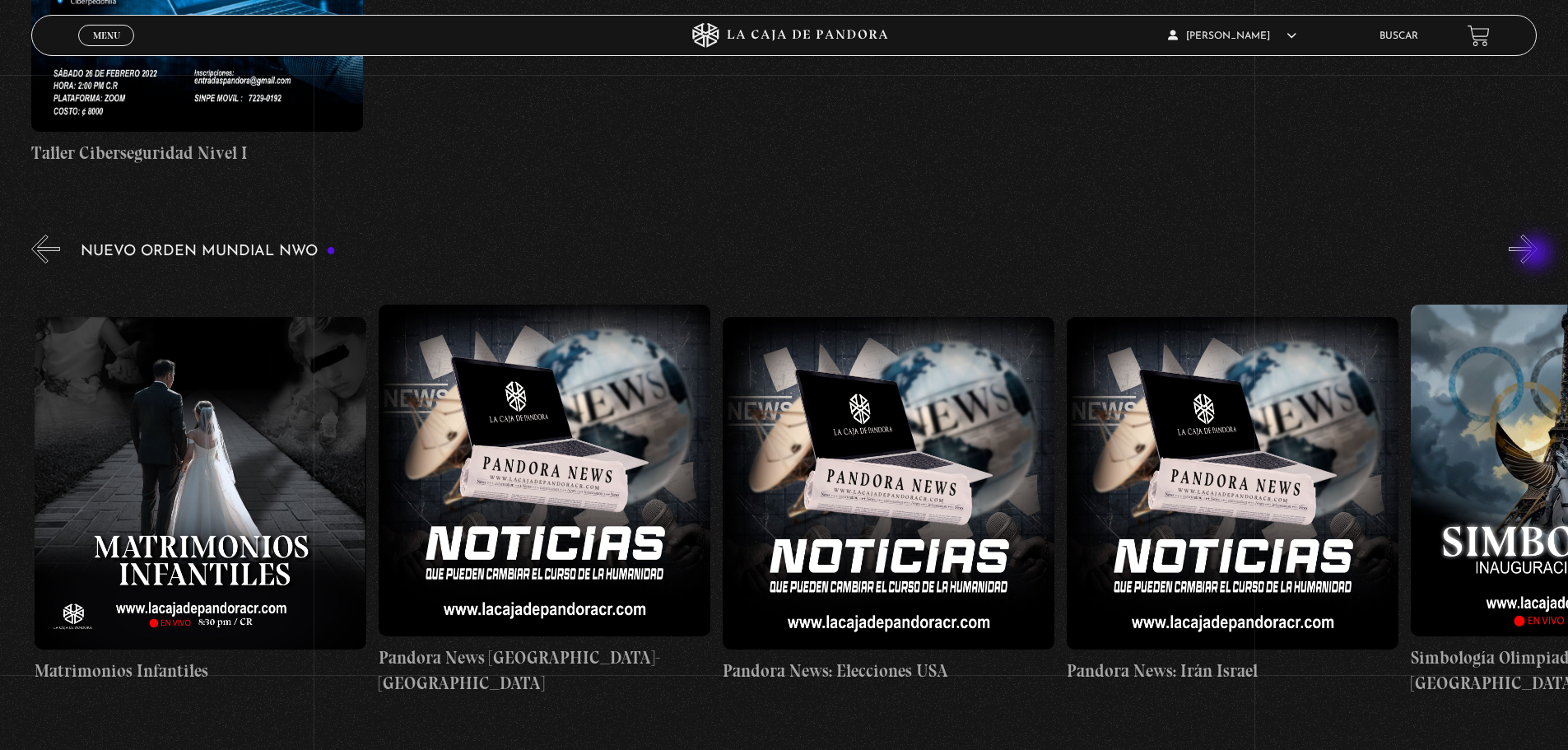
click at [1537, 254] on button "»" at bounding box center [1522, 249] width 29 height 29
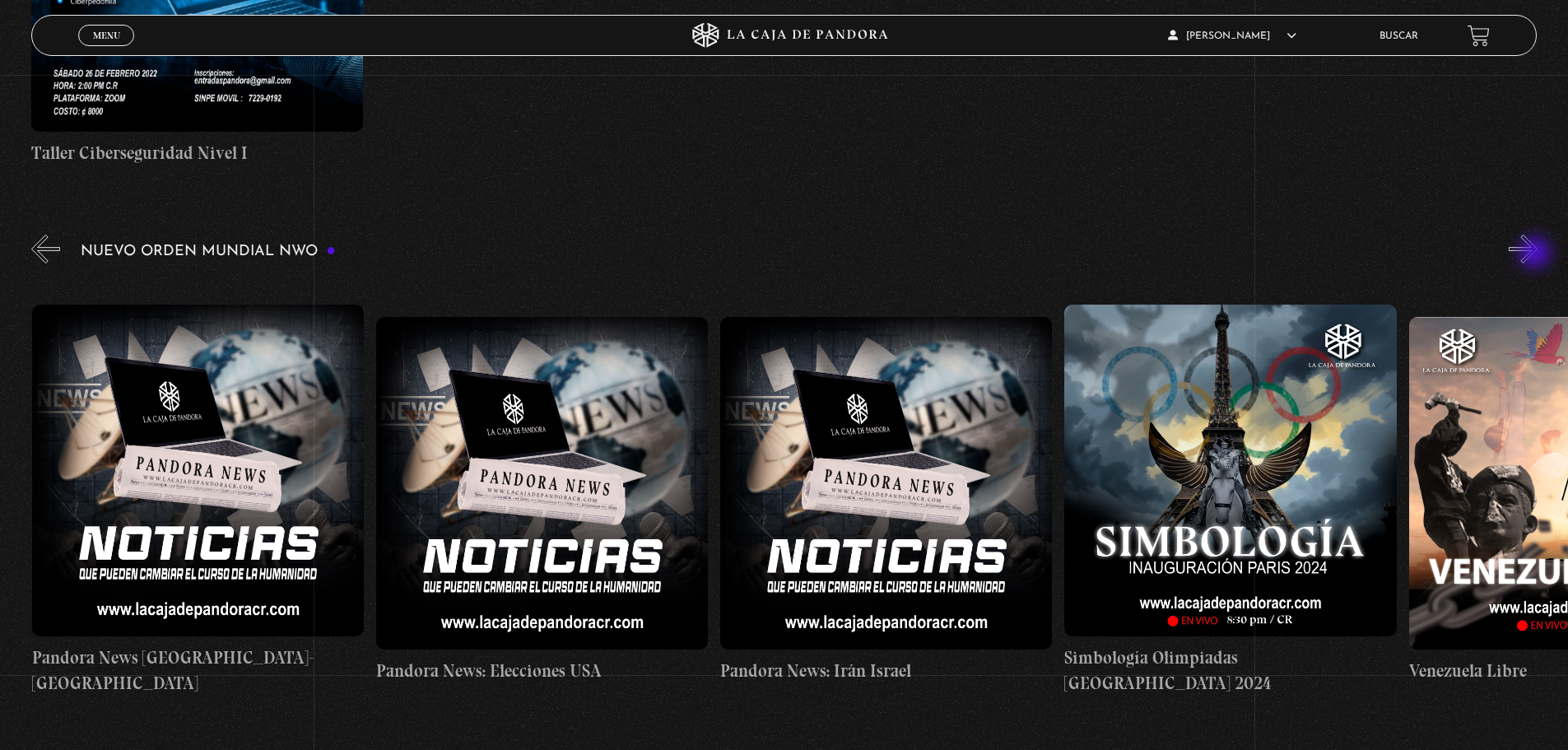
click at [1537, 254] on button "»" at bounding box center [1522, 249] width 29 height 29
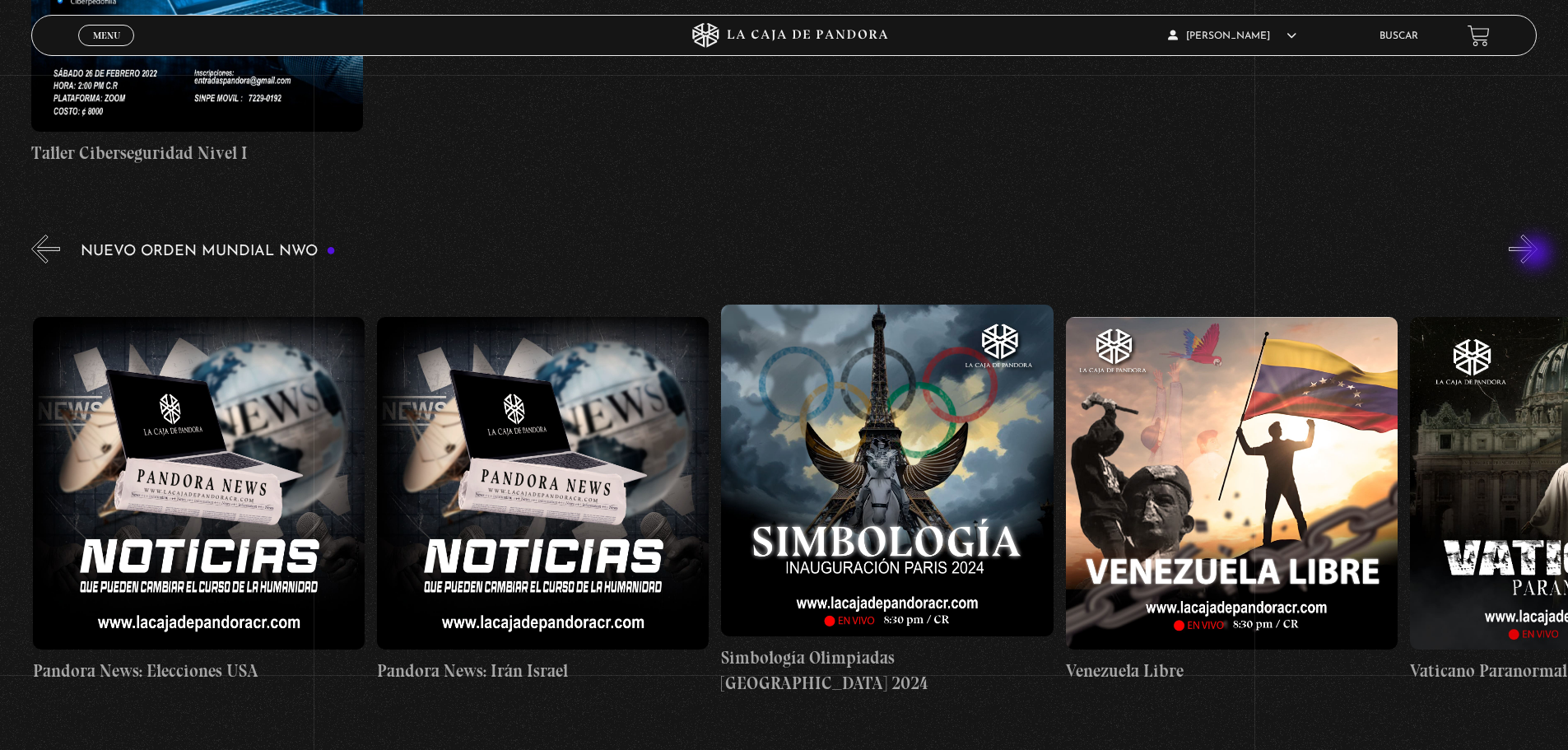
click at [1537, 254] on button "»" at bounding box center [1522, 249] width 29 height 29
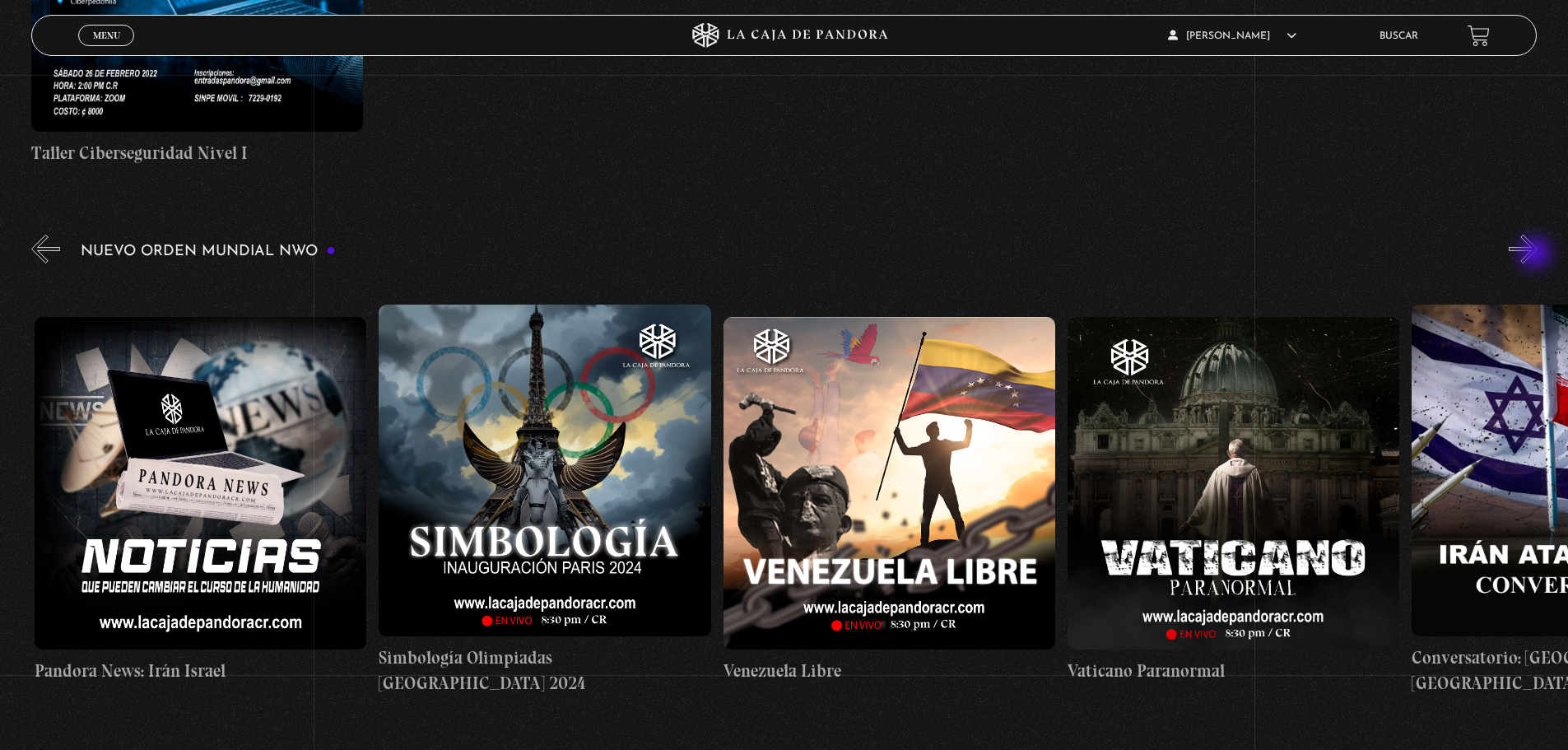
click at [1537, 254] on button "»" at bounding box center [1522, 249] width 29 height 29
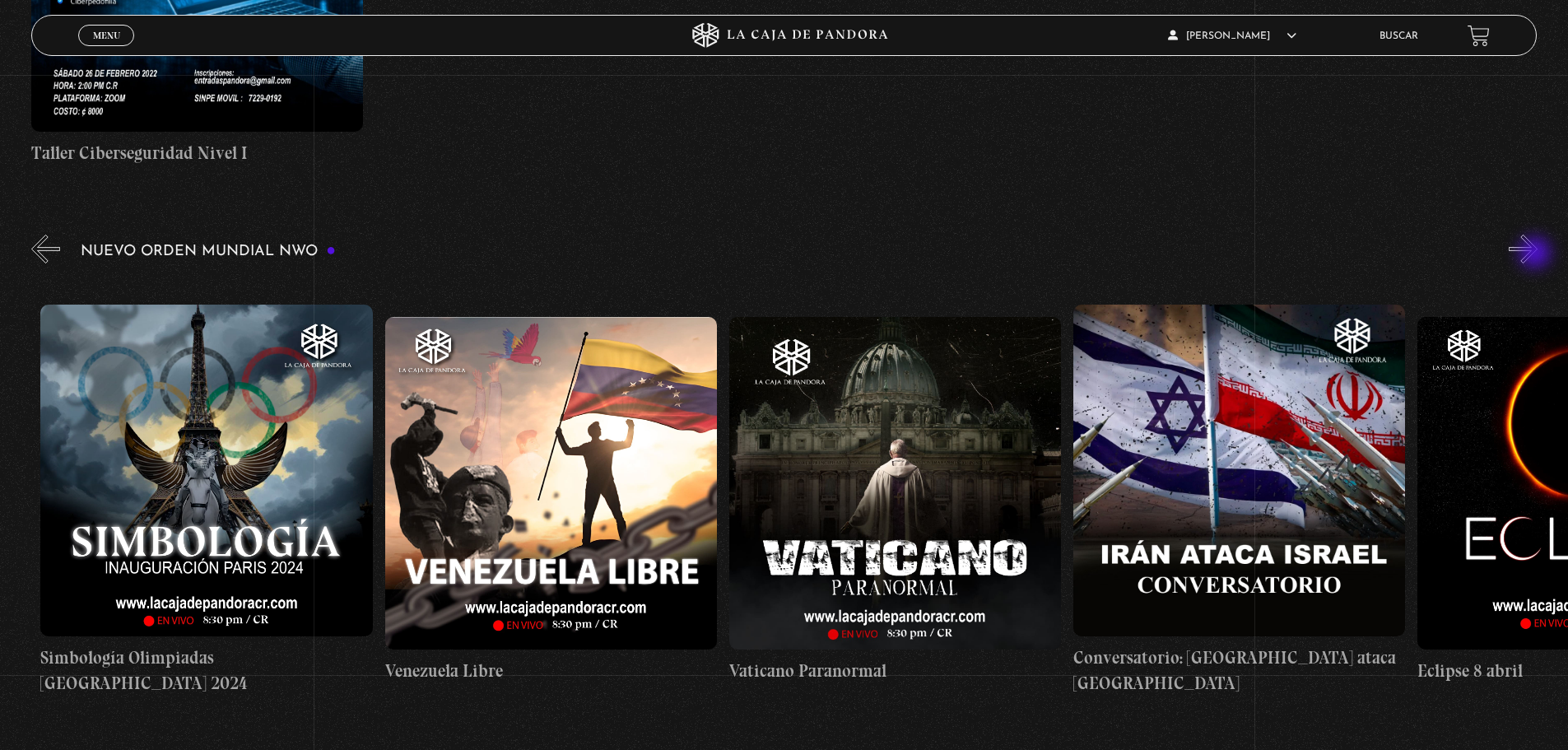
click at [1537, 254] on button "»" at bounding box center [1522, 249] width 29 height 29
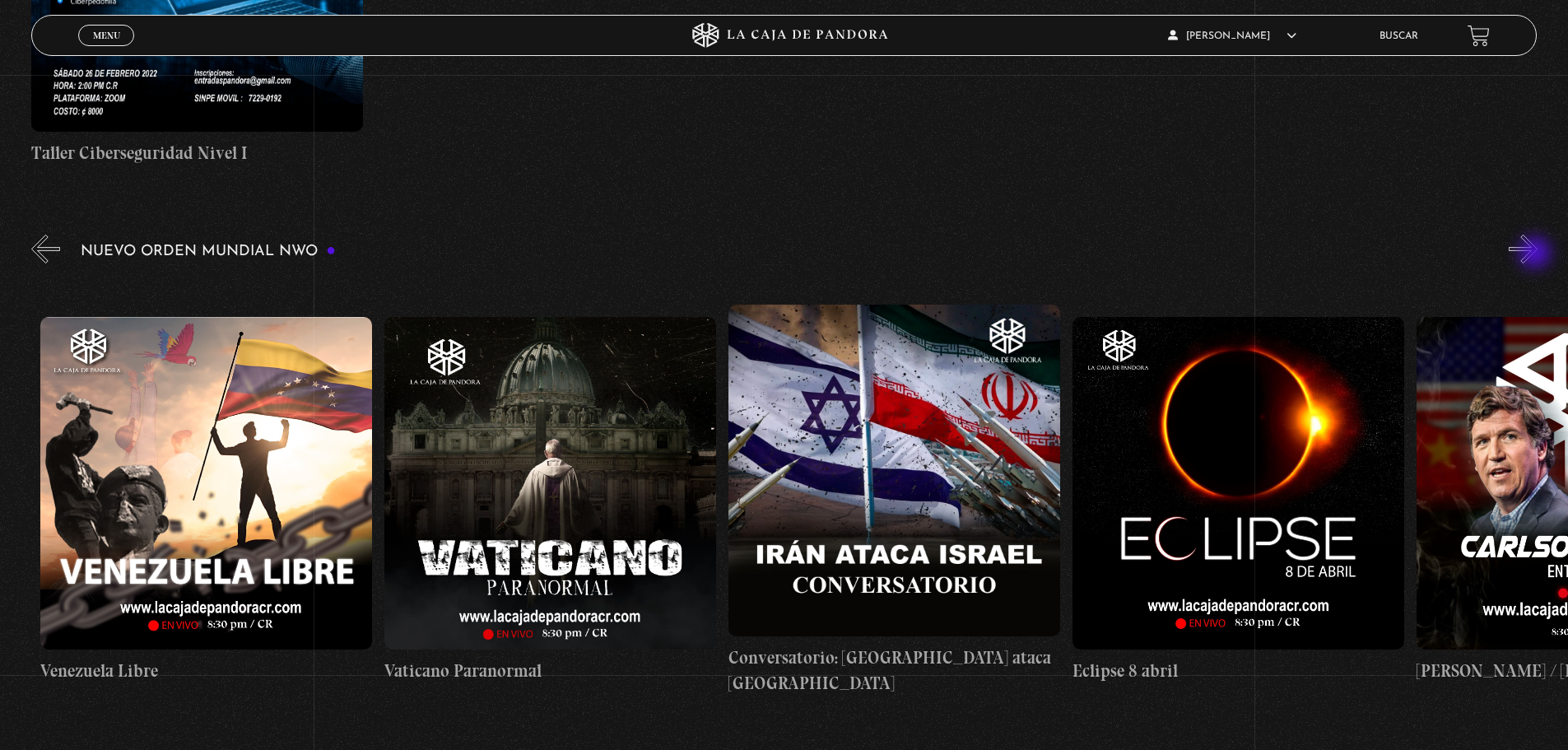
click at [1537, 254] on button "»" at bounding box center [1522, 249] width 29 height 29
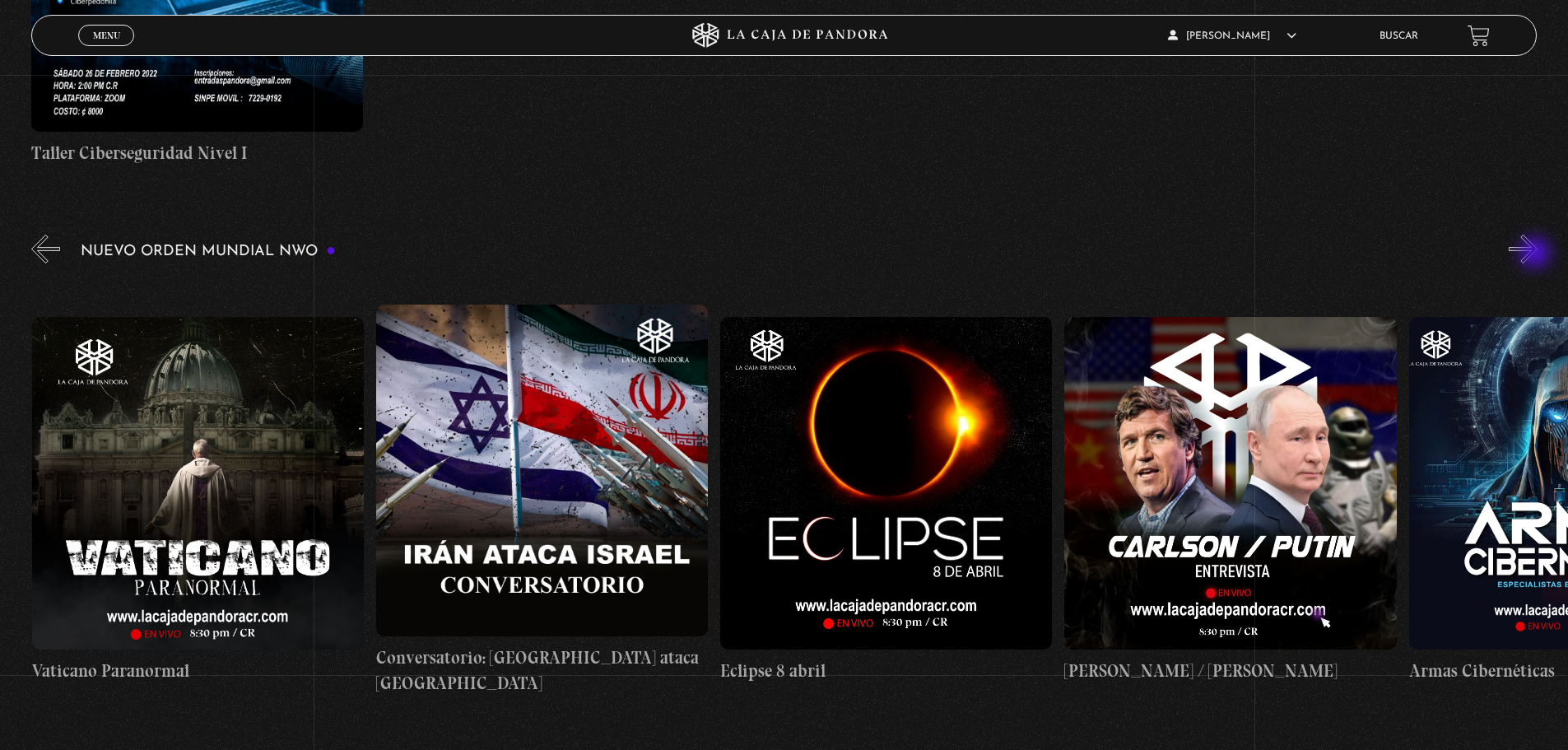
click at [1537, 254] on button "»" at bounding box center [1522, 249] width 29 height 29
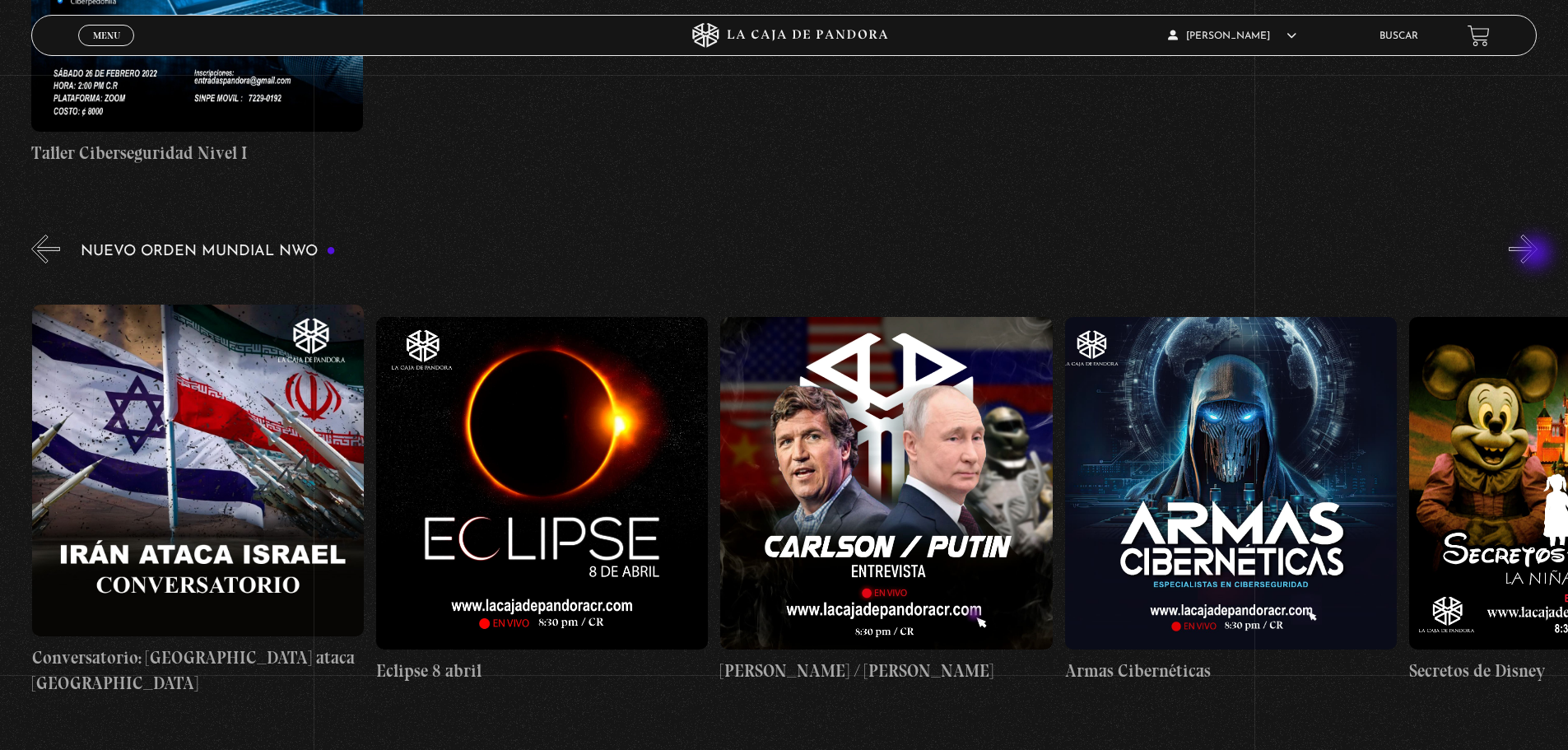
click at [1537, 254] on button "»" at bounding box center [1522, 249] width 29 height 29
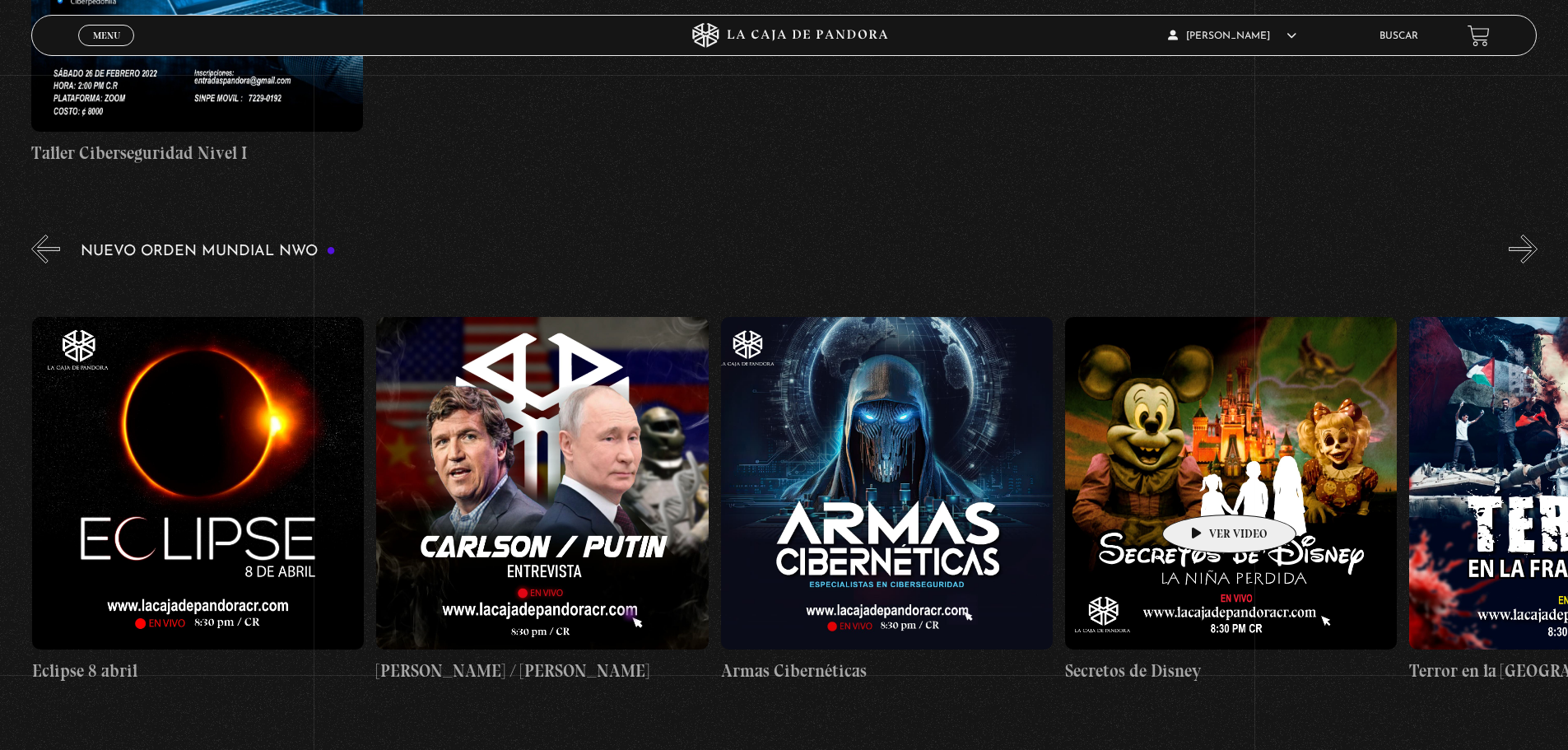
scroll to position [0, 6539]
click at [1202, 490] on figure at bounding box center [1230, 483] width 331 height 332
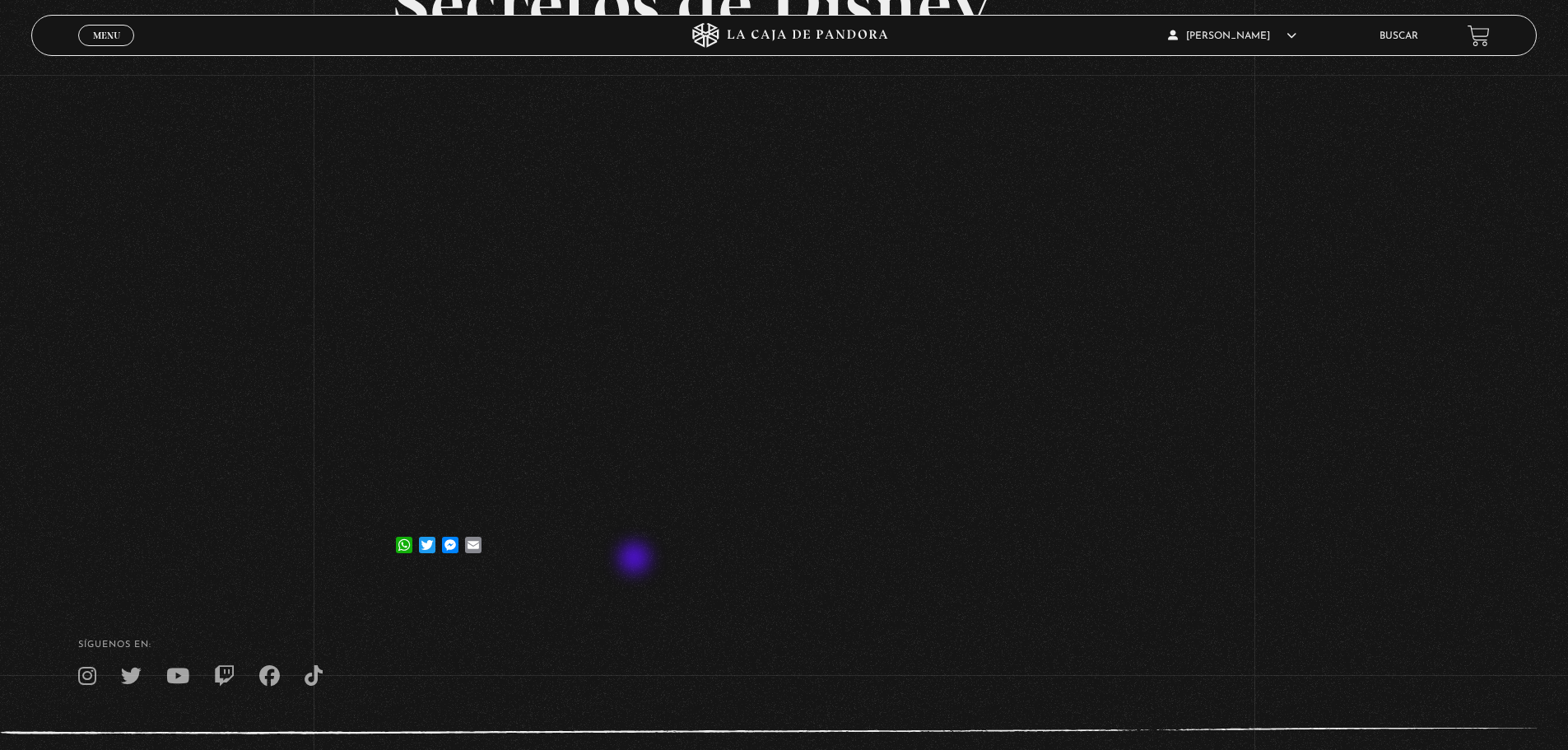
scroll to position [222, 0]
